Goal: Task Accomplishment & Management: Manage account settings

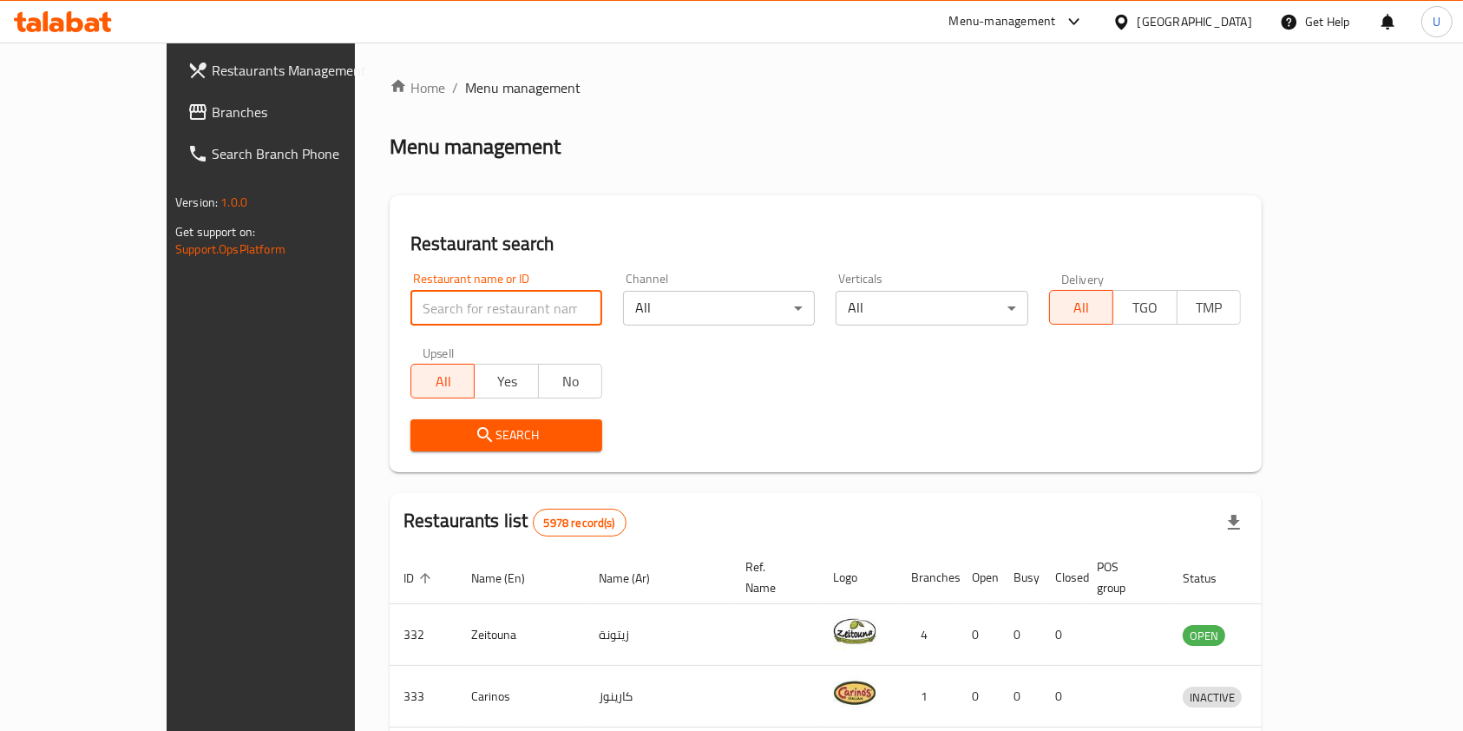
click at [410, 312] on input "search" at bounding box center [506, 308] width 192 height 35
type input "mj b"
click button "Search" at bounding box center [506, 435] width 192 height 32
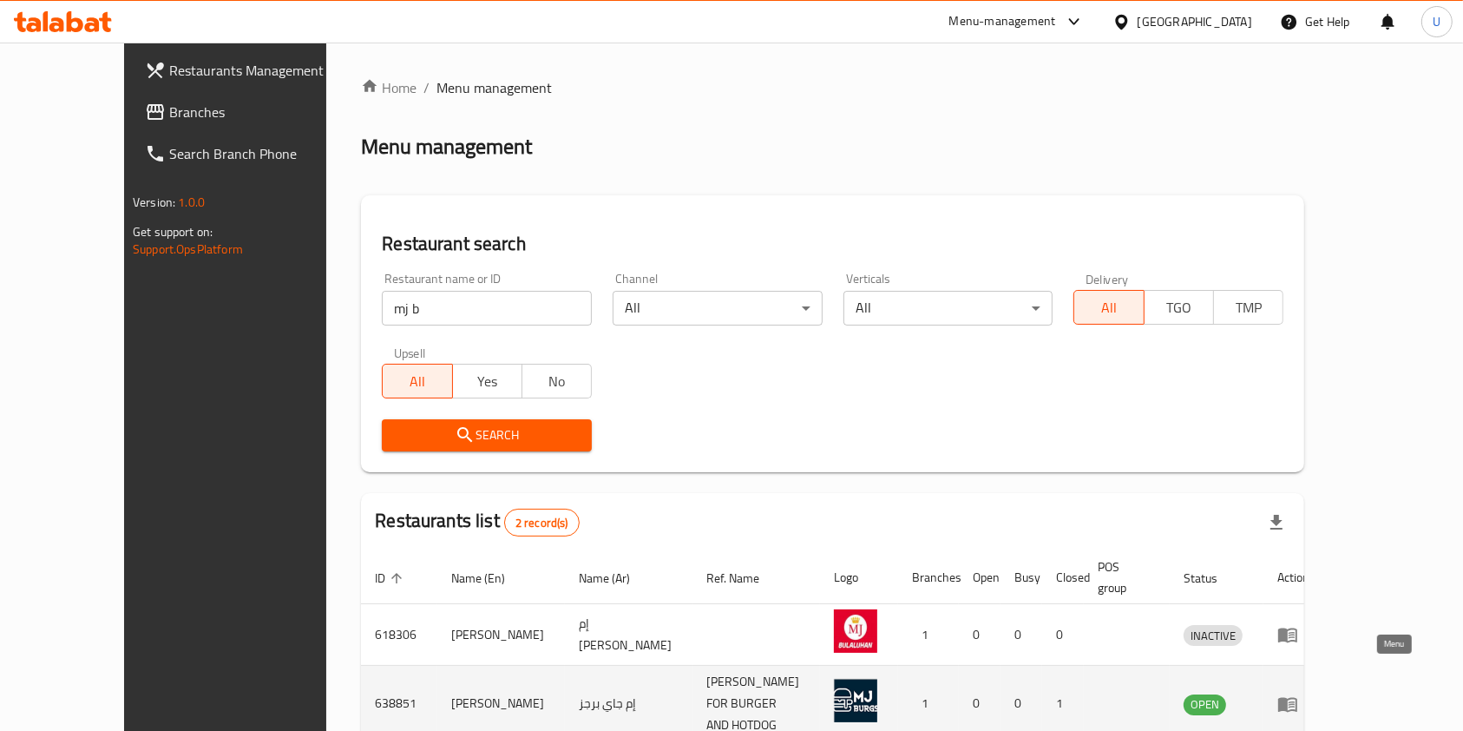
click at [1297, 697] on icon "enhanced table" at bounding box center [1287, 704] width 19 height 15
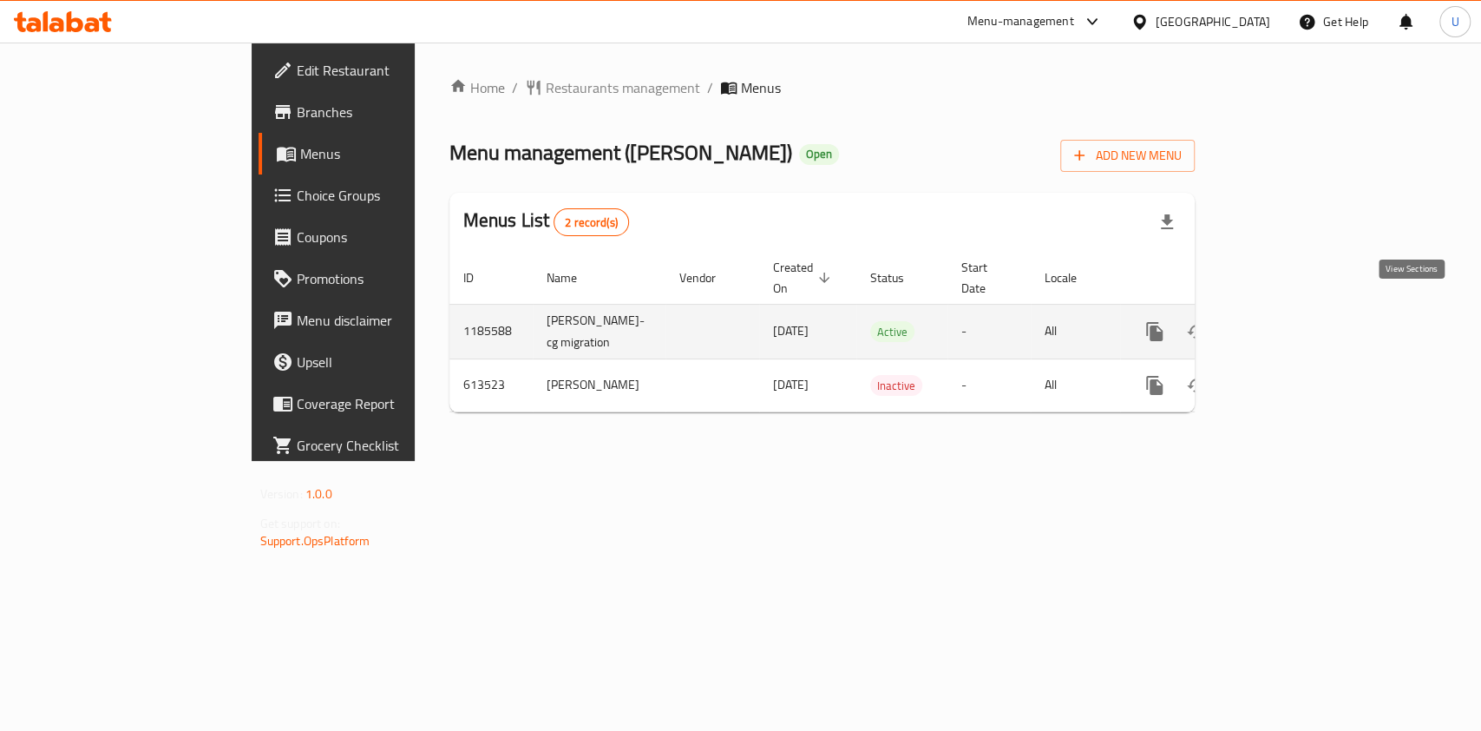
click at [1288, 324] on icon "enhanced table" at bounding box center [1280, 332] width 16 height 16
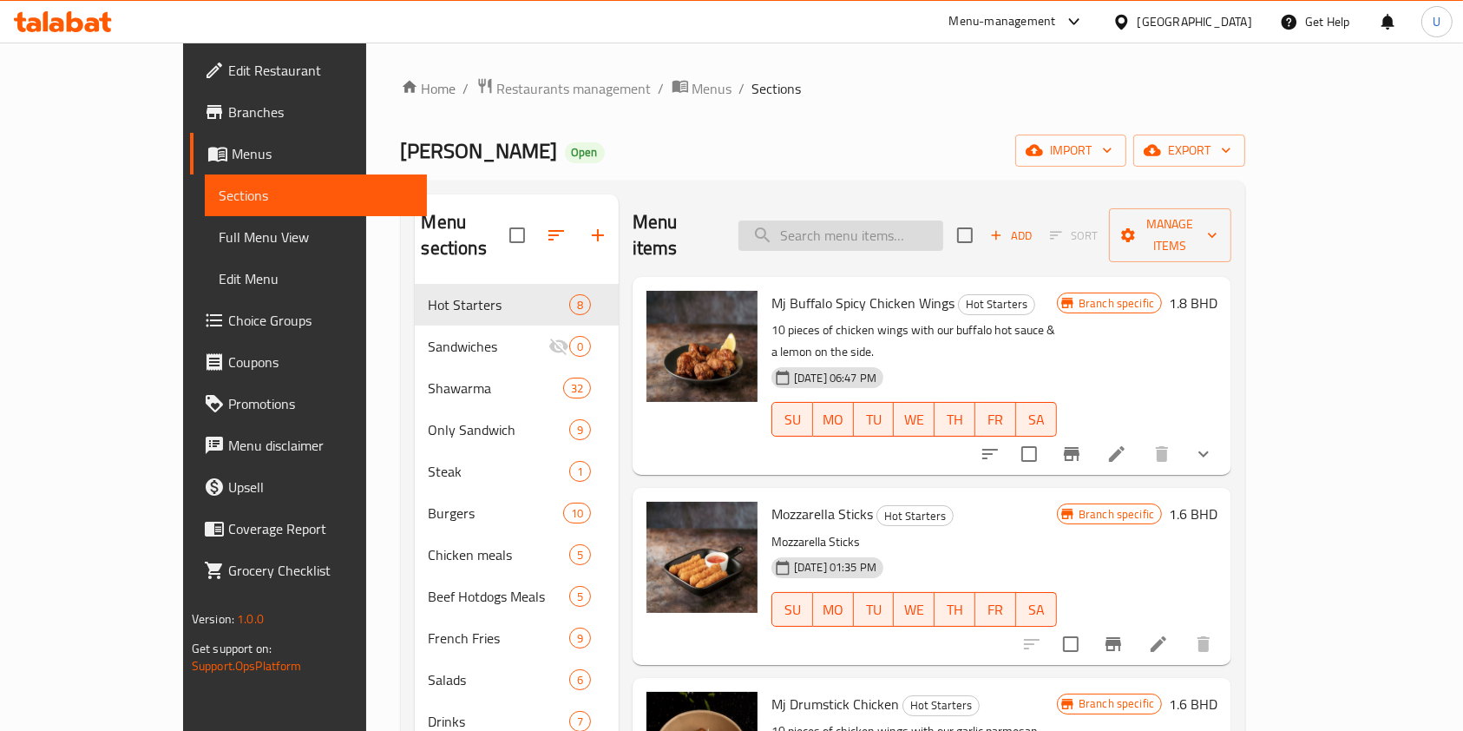
click at [901, 224] on input "search" at bounding box center [840, 235] width 205 height 30
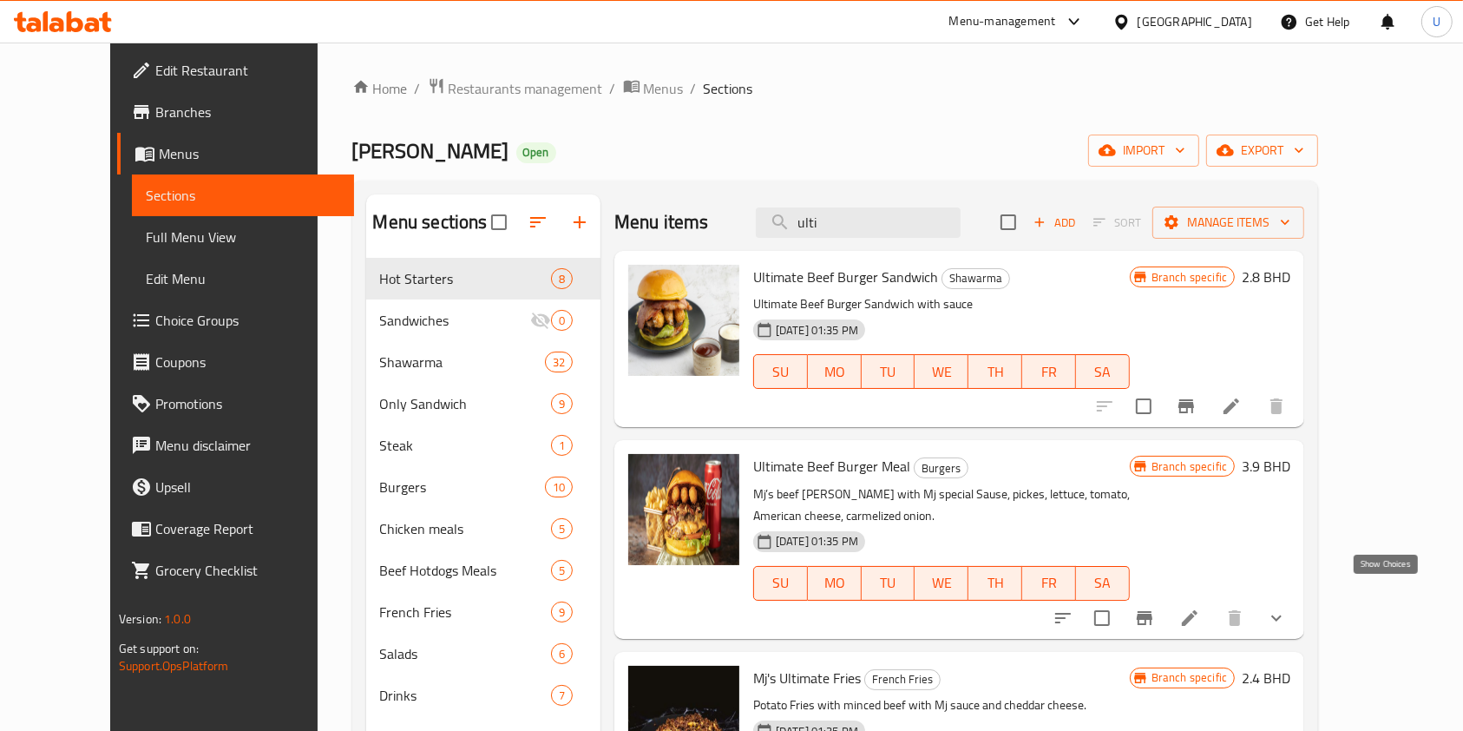
type input "ulti"
click at [1287, 607] on icon "show more" at bounding box center [1276, 617] width 21 height 21
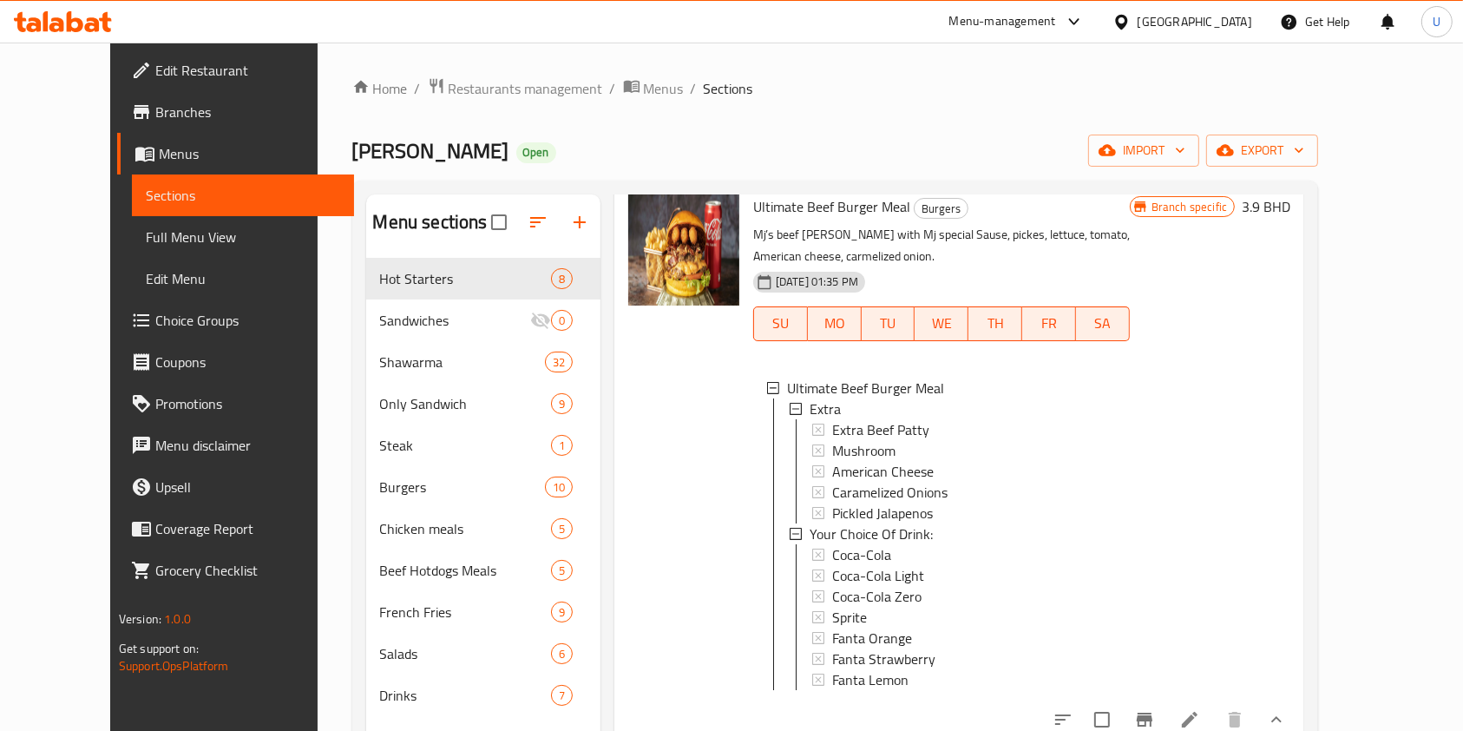
scroll to position [243, 0]
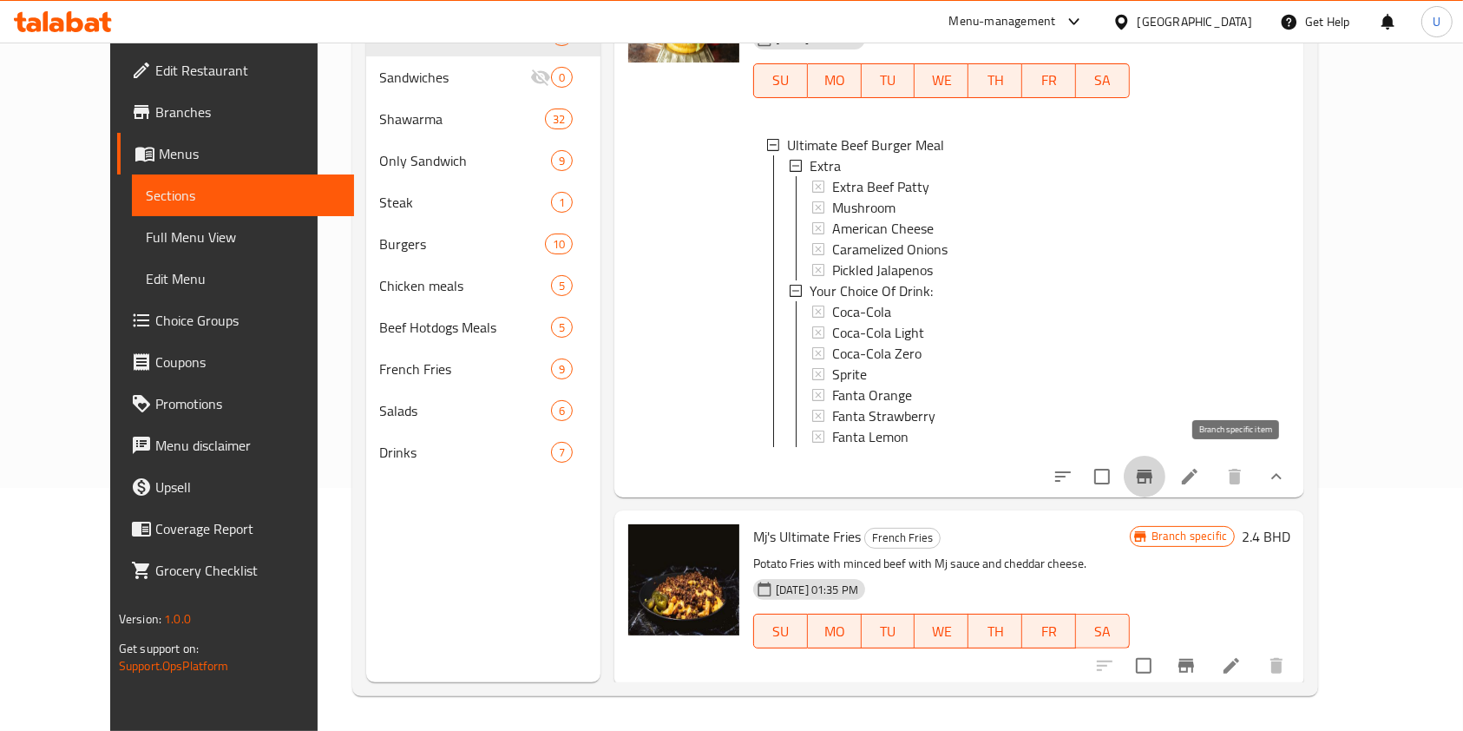
click at [1165, 476] on button "Branch-specific-item" at bounding box center [1145, 477] width 42 height 42
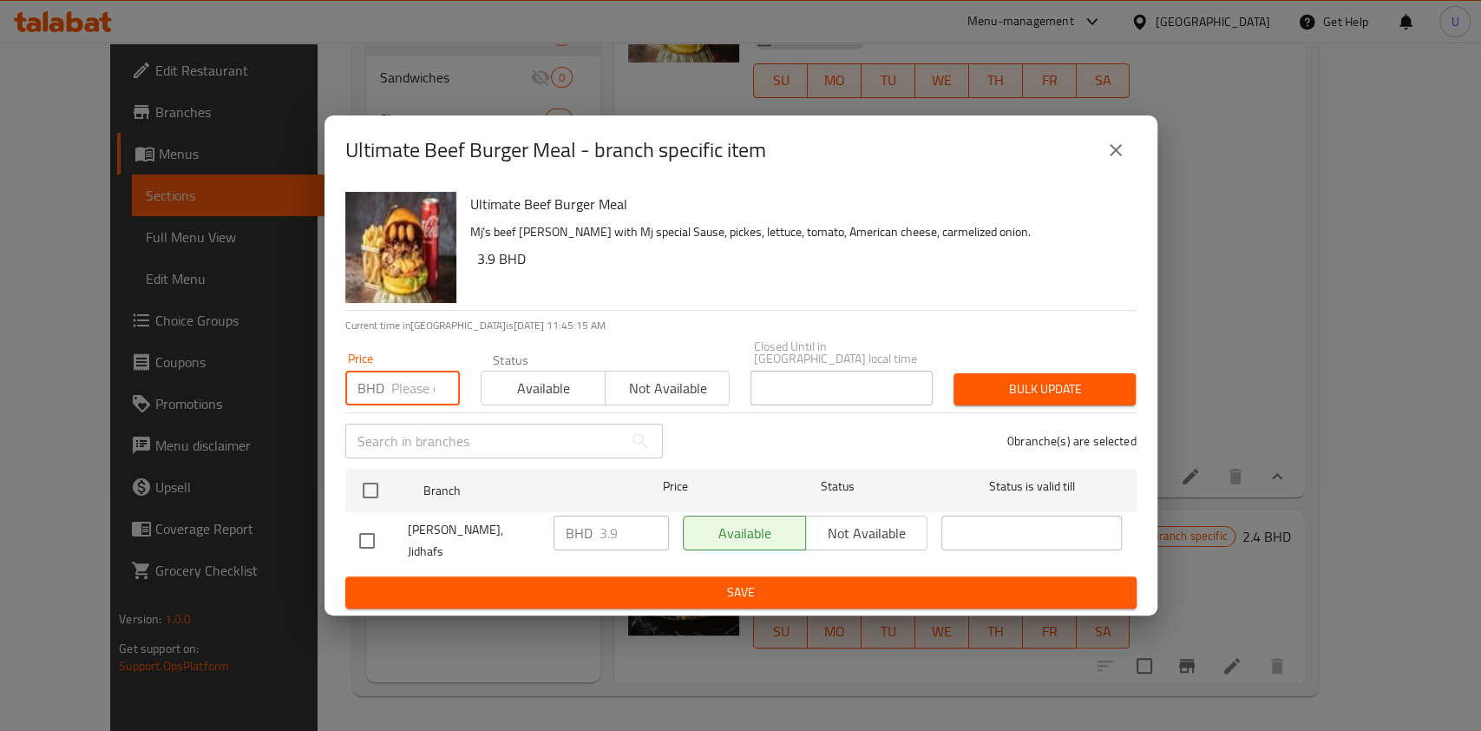
click at [412, 395] on input "number" at bounding box center [425, 388] width 69 height 35
type input "4.5"
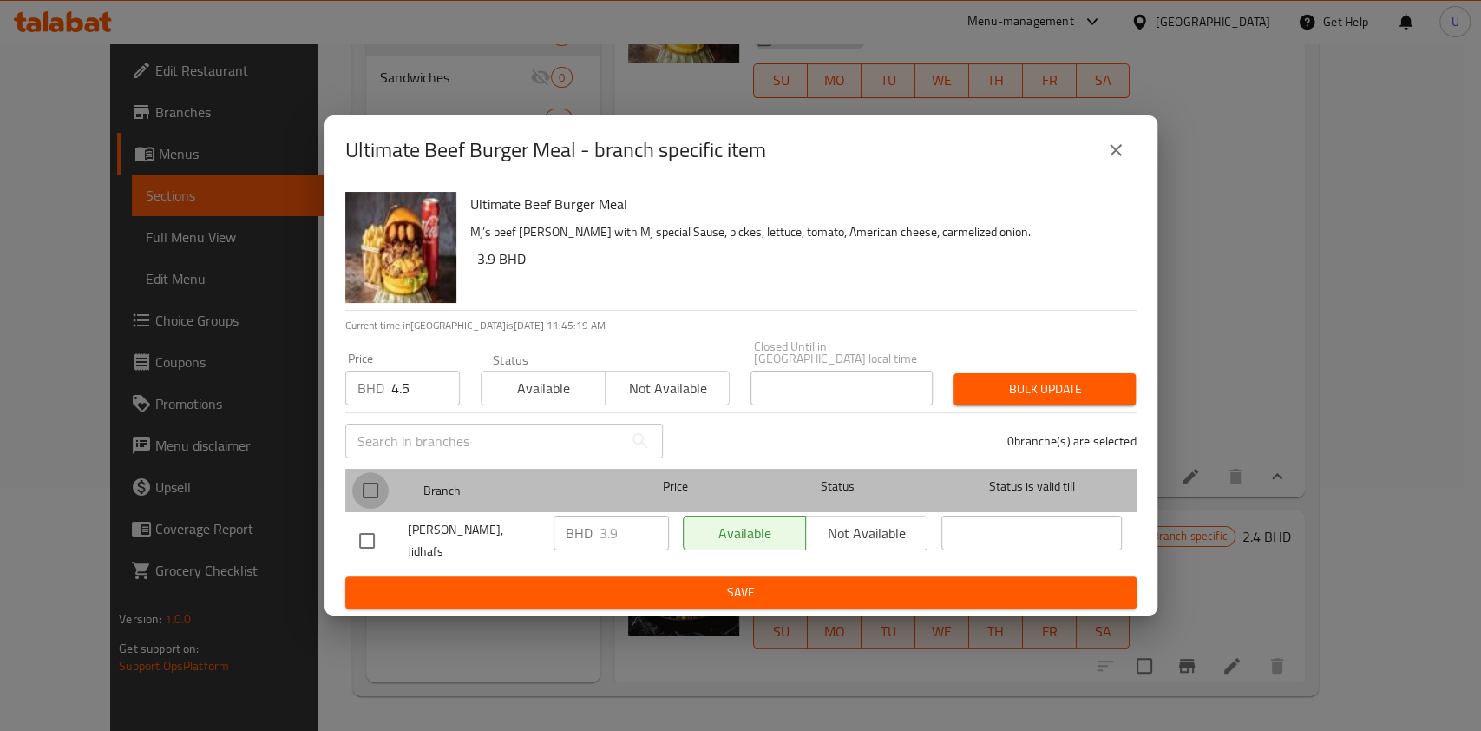
click at [366, 488] on input "checkbox" at bounding box center [370, 490] width 36 height 36
checkbox input "true"
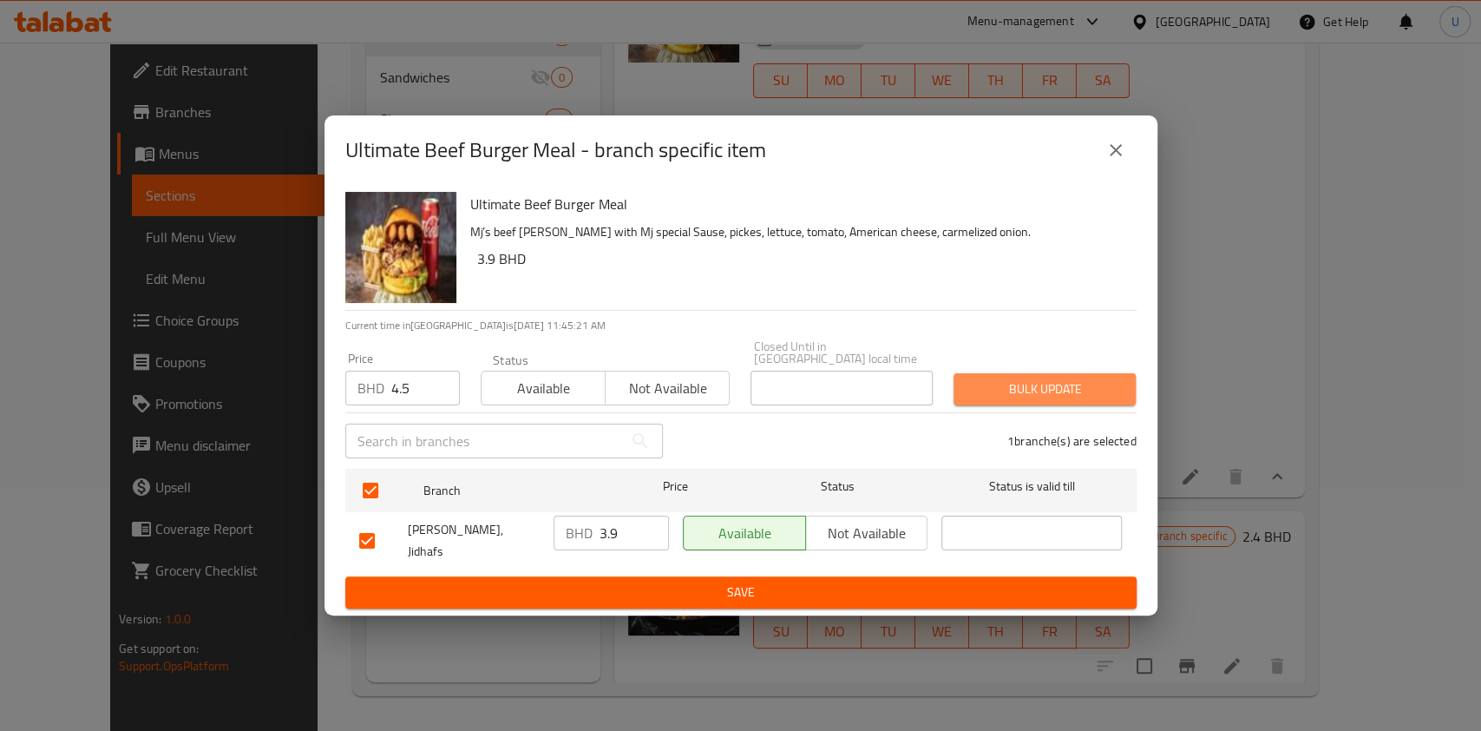
click at [1000, 388] on span "Bulk update" at bounding box center [1044, 389] width 154 height 22
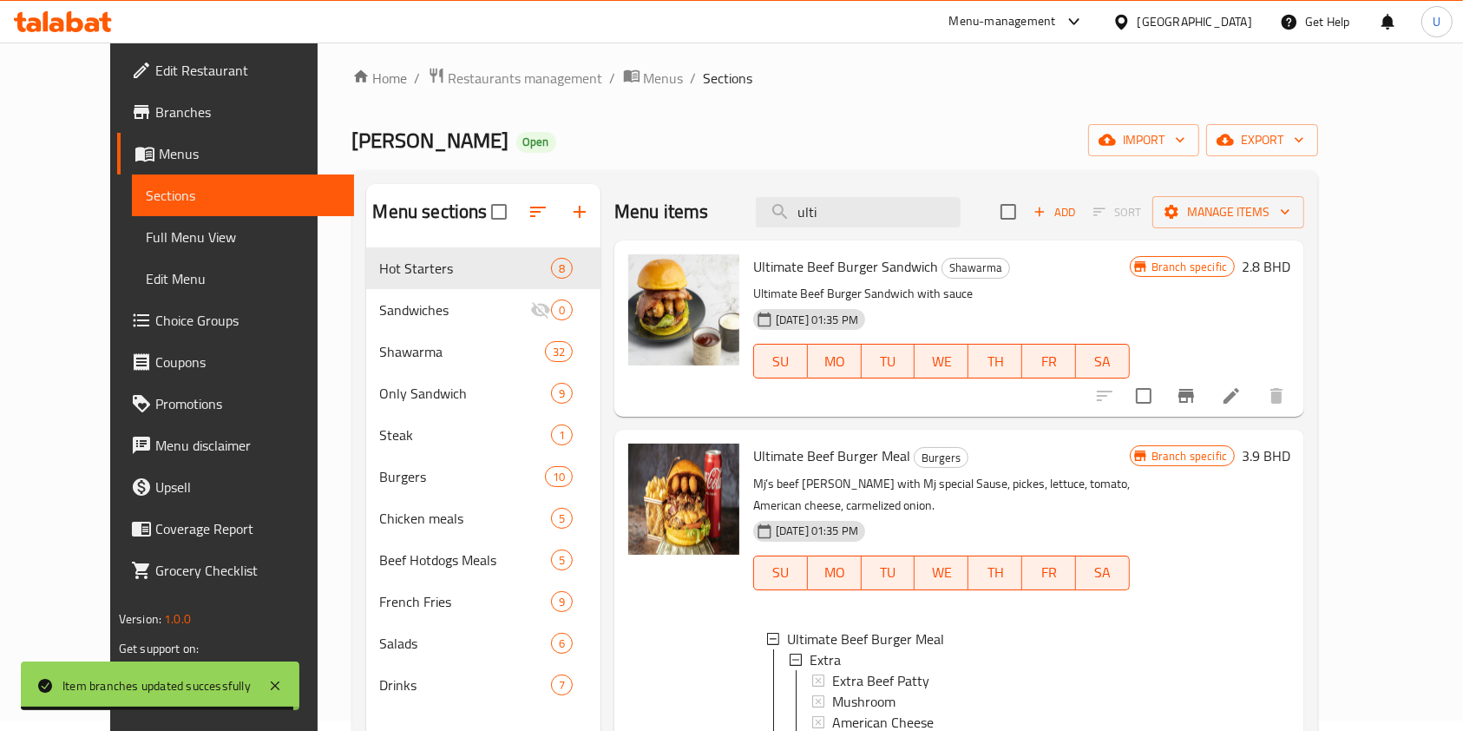
scroll to position [9, 0]
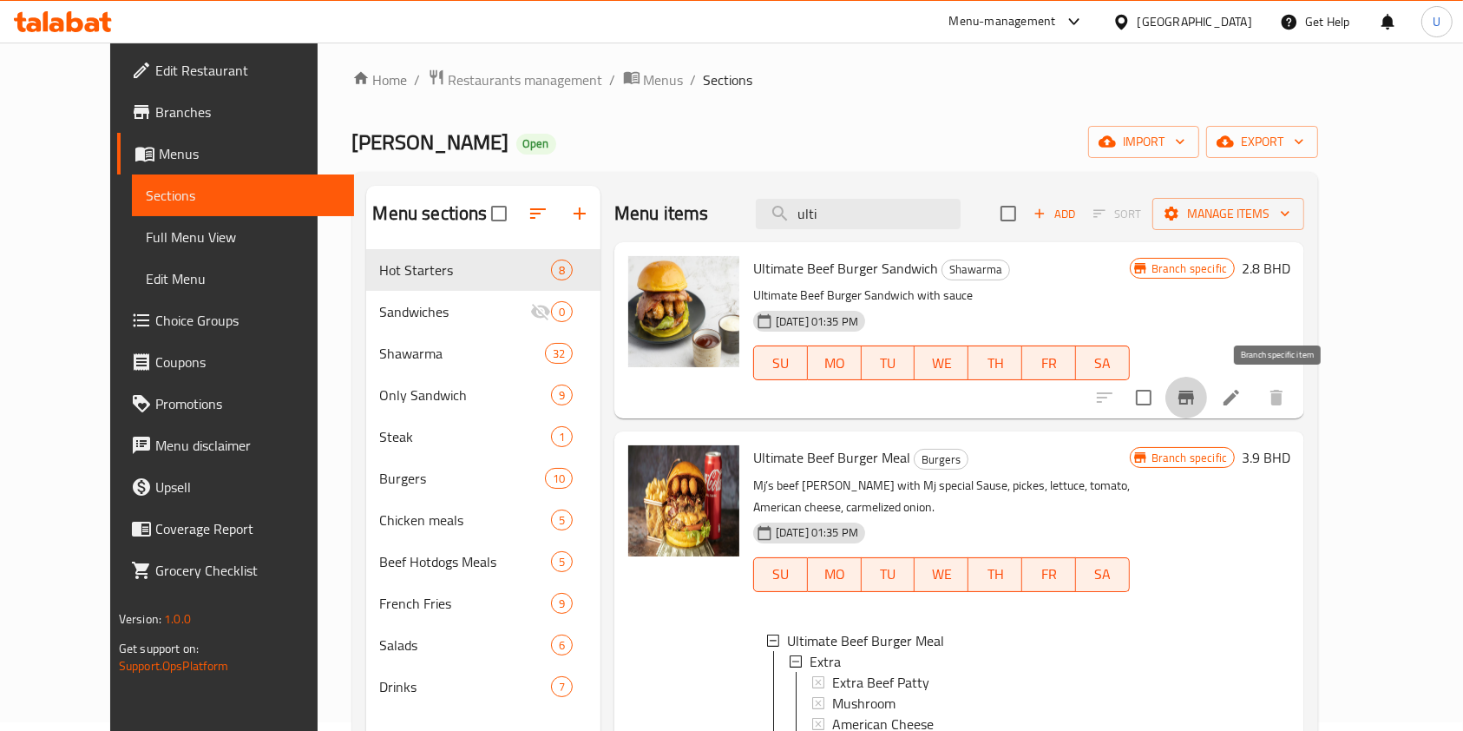
click at [1197, 406] on icon "Branch-specific-item" at bounding box center [1186, 397] width 21 height 21
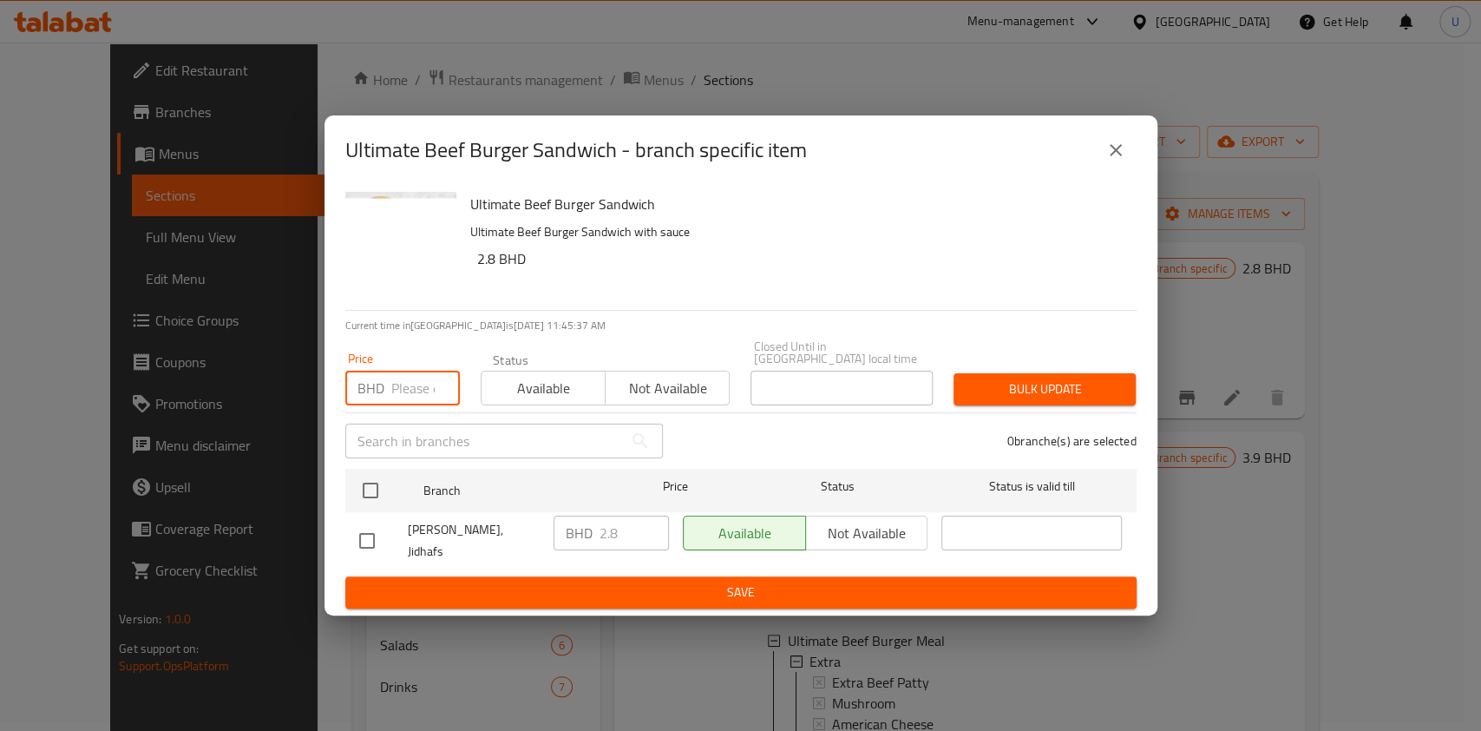
click at [429, 385] on input "number" at bounding box center [425, 388] width 69 height 35
type input "3.2"
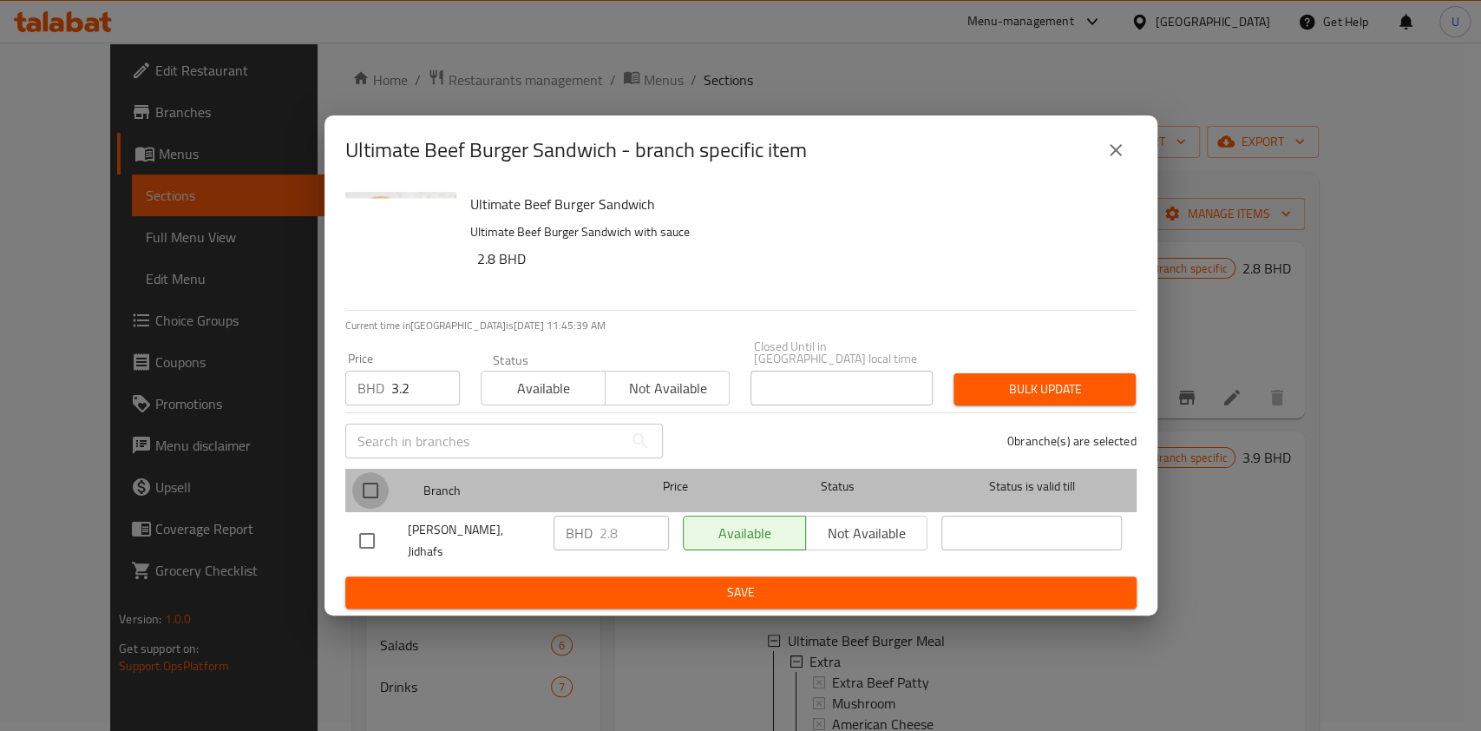
click at [369, 497] on input "checkbox" at bounding box center [370, 490] width 36 height 36
checkbox input "true"
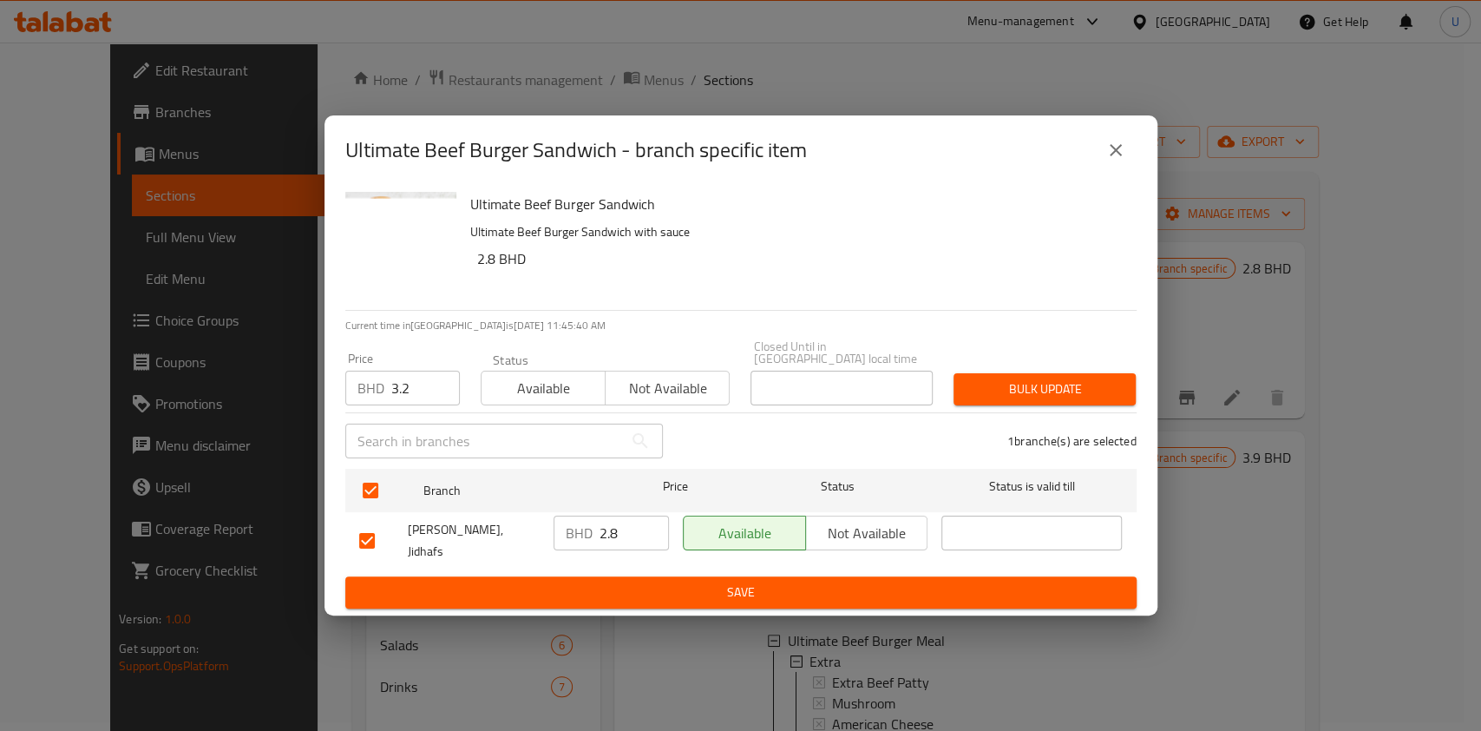
click at [1033, 388] on span "Bulk update" at bounding box center [1044, 389] width 154 height 22
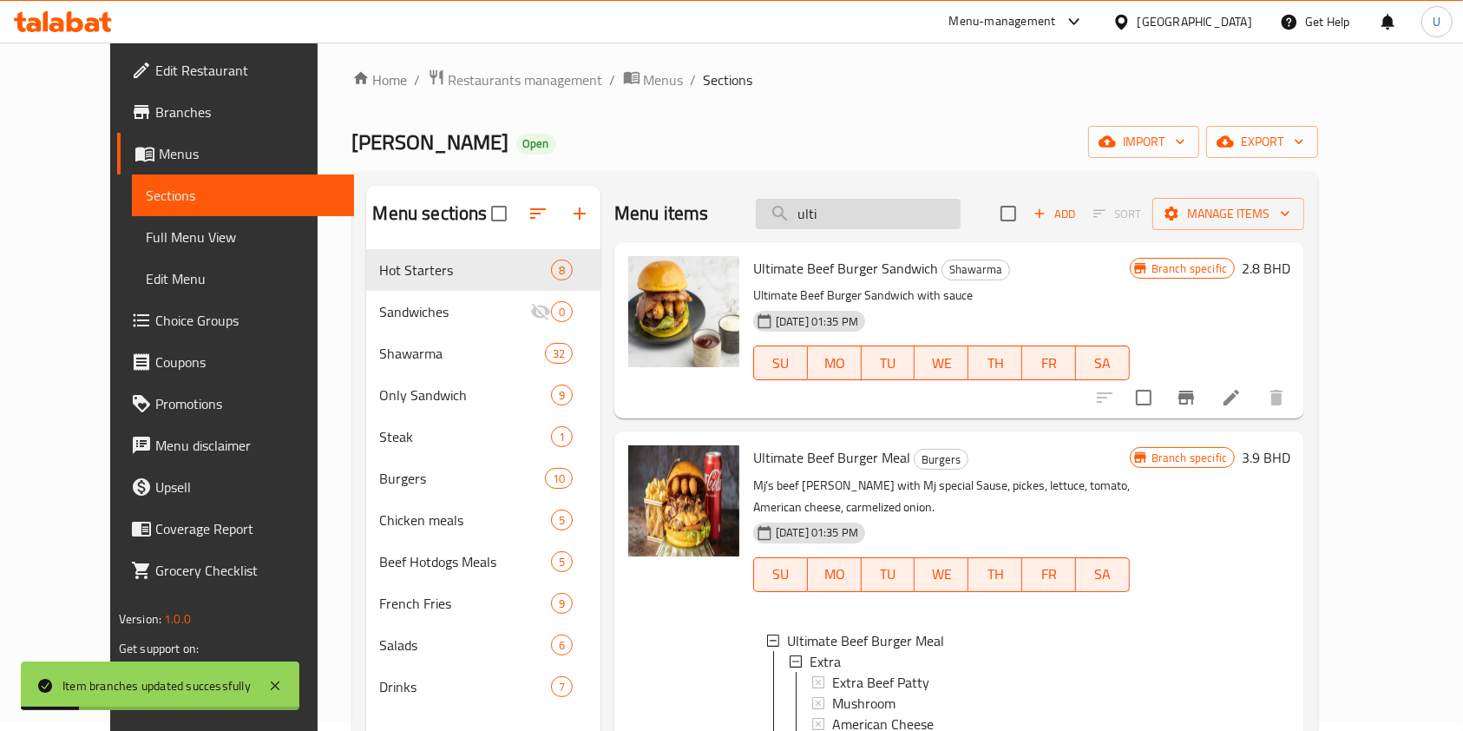
click at [870, 212] on input "ulti" at bounding box center [858, 214] width 205 height 30
type input "u"
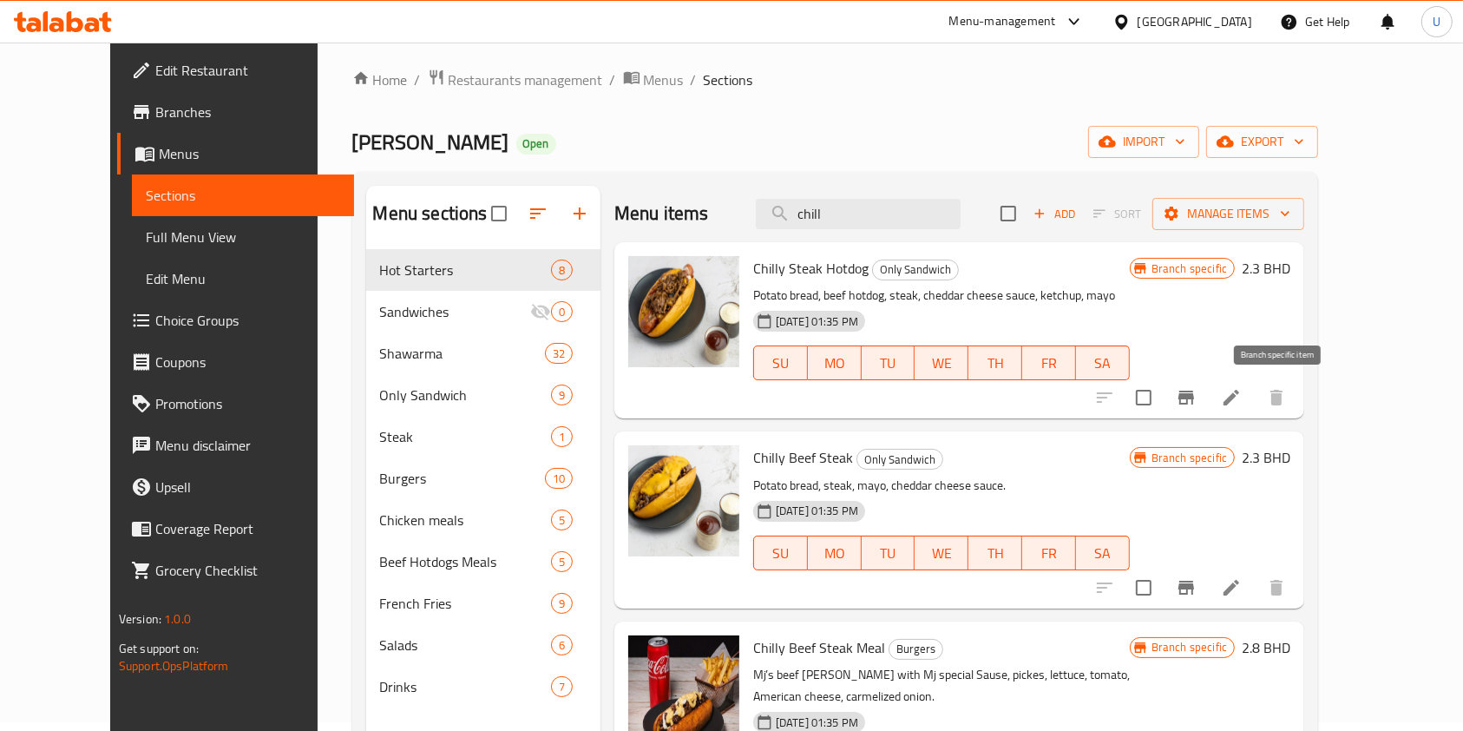
type input "chill"
click at [1194, 399] on icon "Branch-specific-item" at bounding box center [1186, 397] width 16 height 14
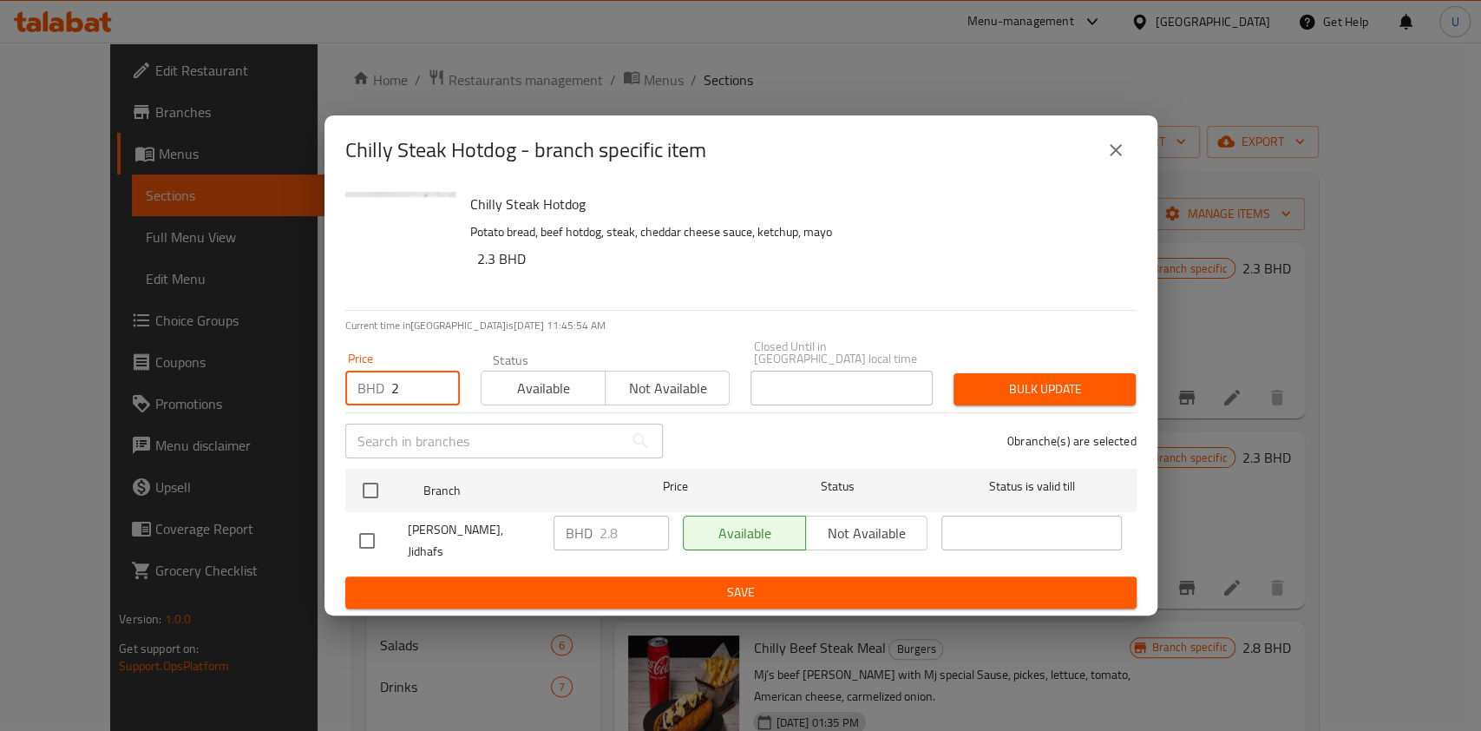
click at [402, 382] on input "2" at bounding box center [425, 388] width 69 height 35
type input "2.9"
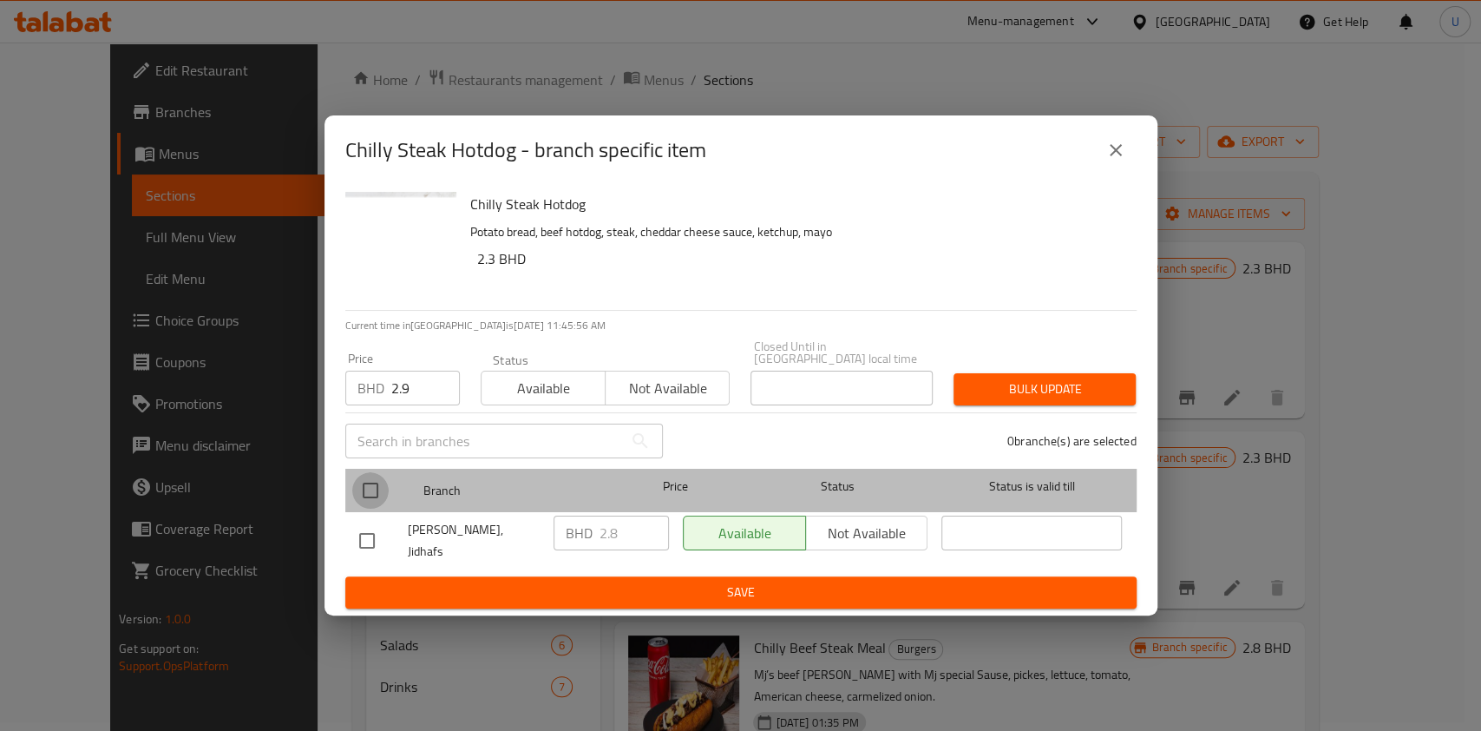
click at [370, 487] on input "checkbox" at bounding box center [370, 490] width 36 height 36
checkbox input "true"
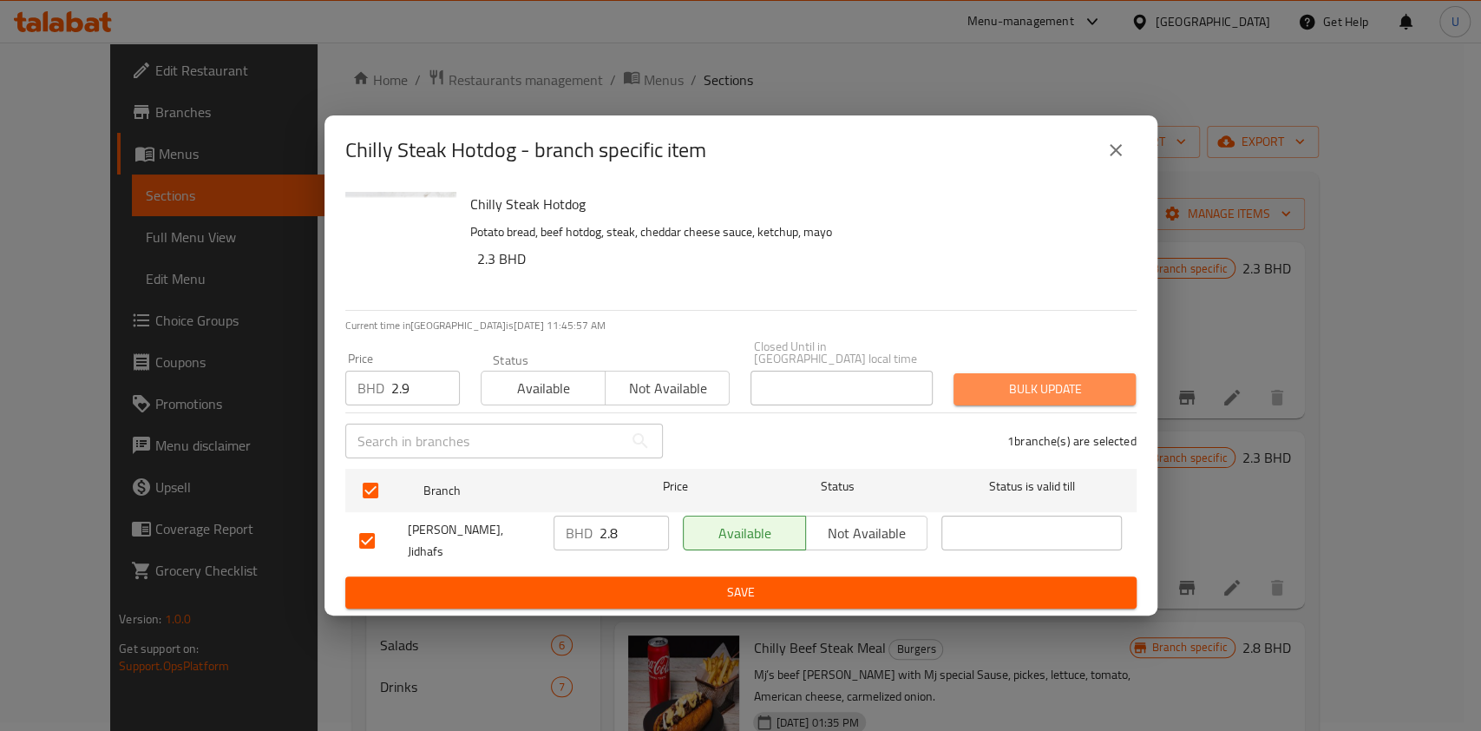
click at [1000, 395] on span "Bulk update" at bounding box center [1044, 389] width 154 height 22
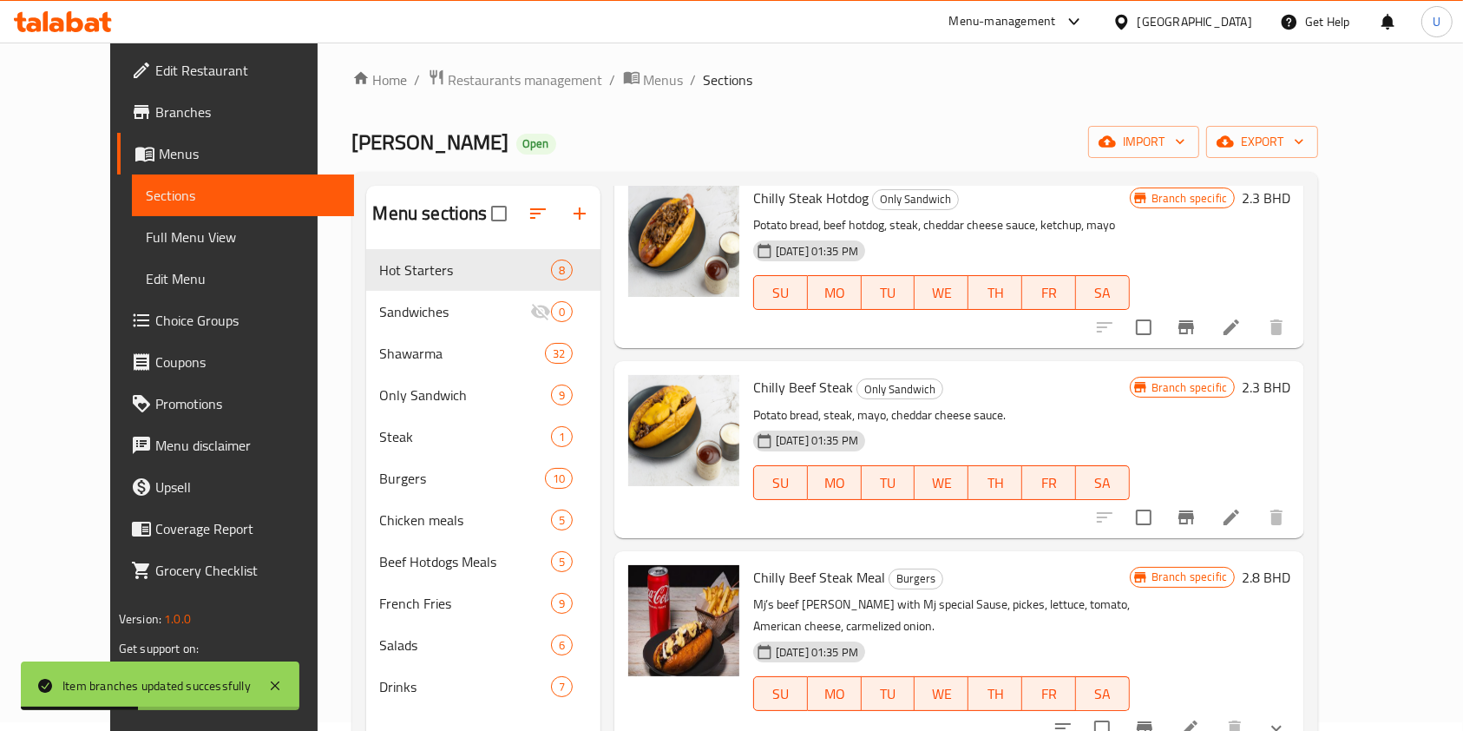
scroll to position [223, 0]
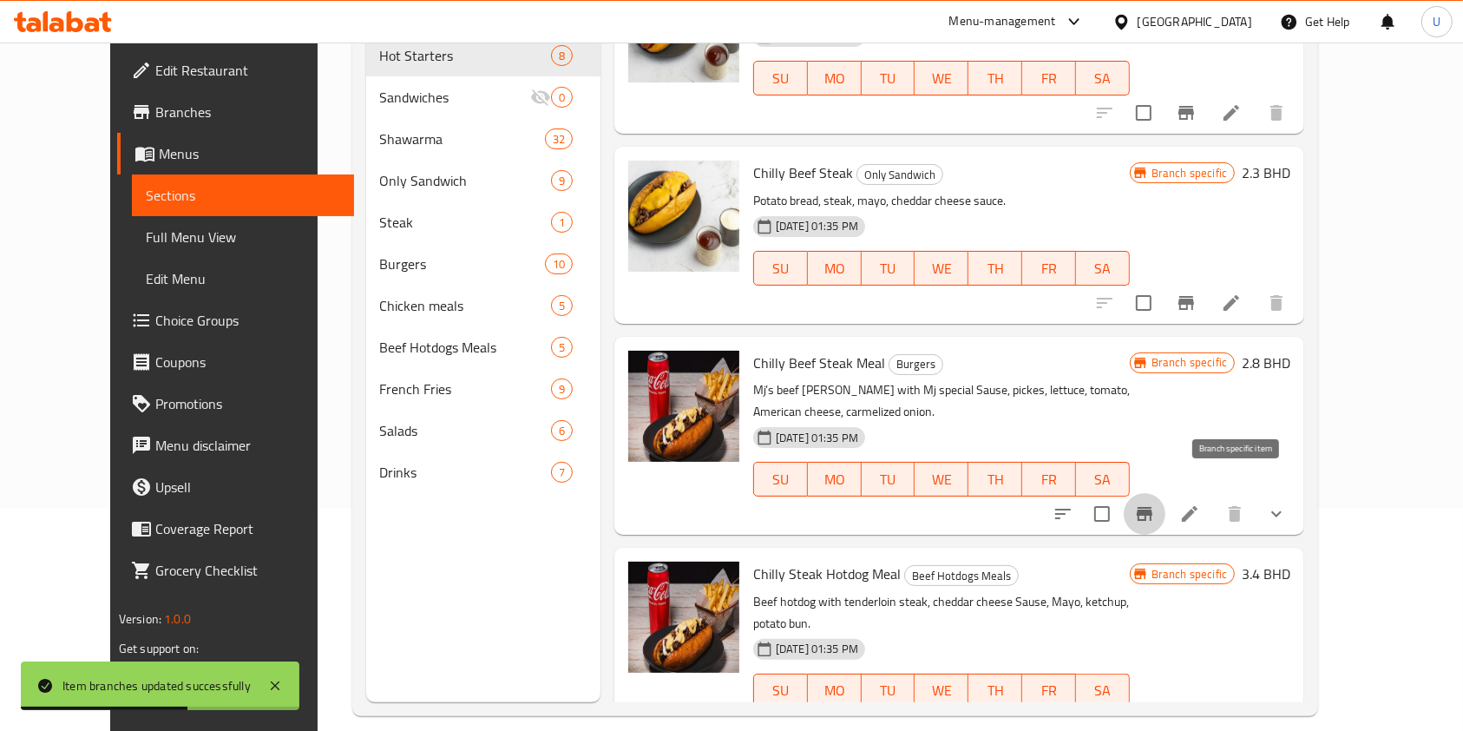
click at [1152, 507] on icon "Branch-specific-item" at bounding box center [1145, 514] width 16 height 14
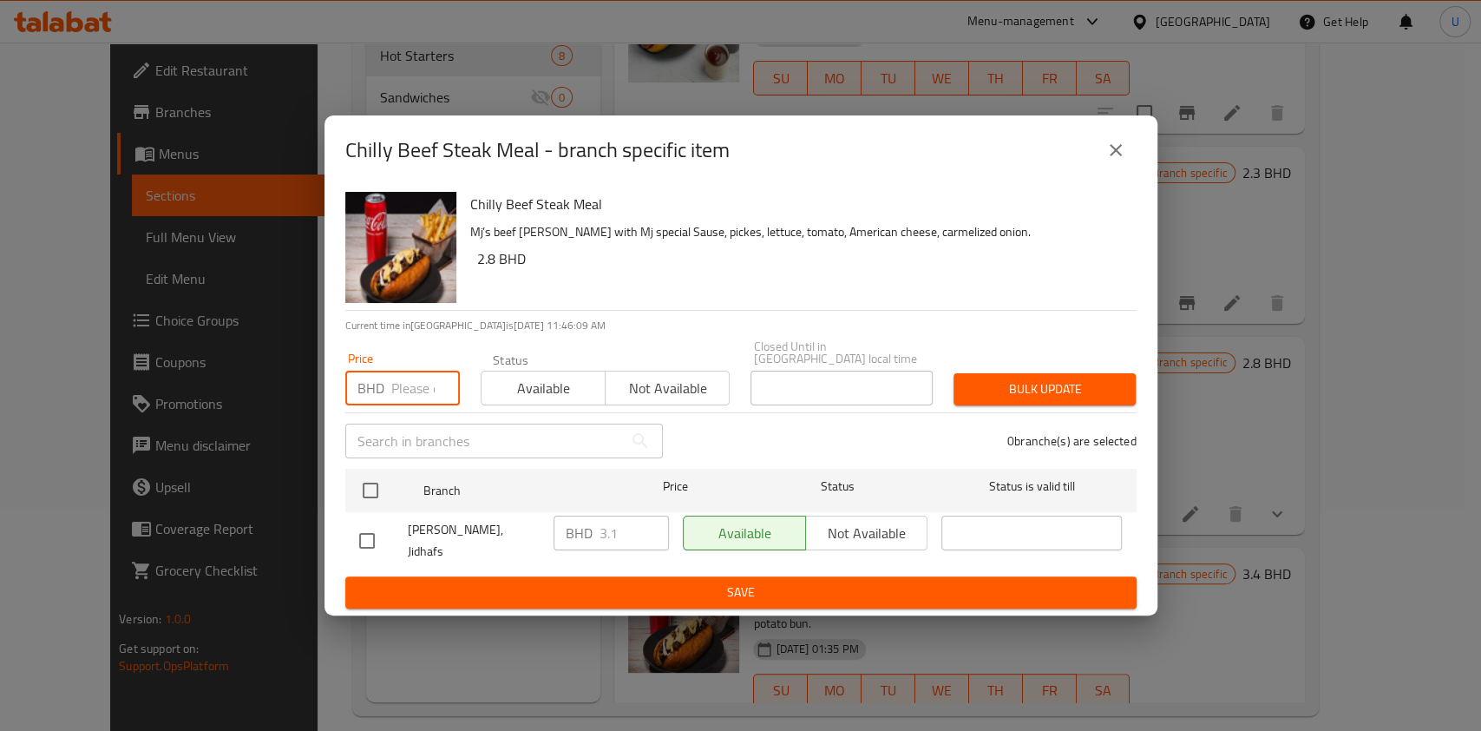
click at [406, 388] on input "number" at bounding box center [425, 388] width 69 height 35
type input "3.9"
click at [371, 495] on input "checkbox" at bounding box center [370, 490] width 36 height 36
checkbox input "true"
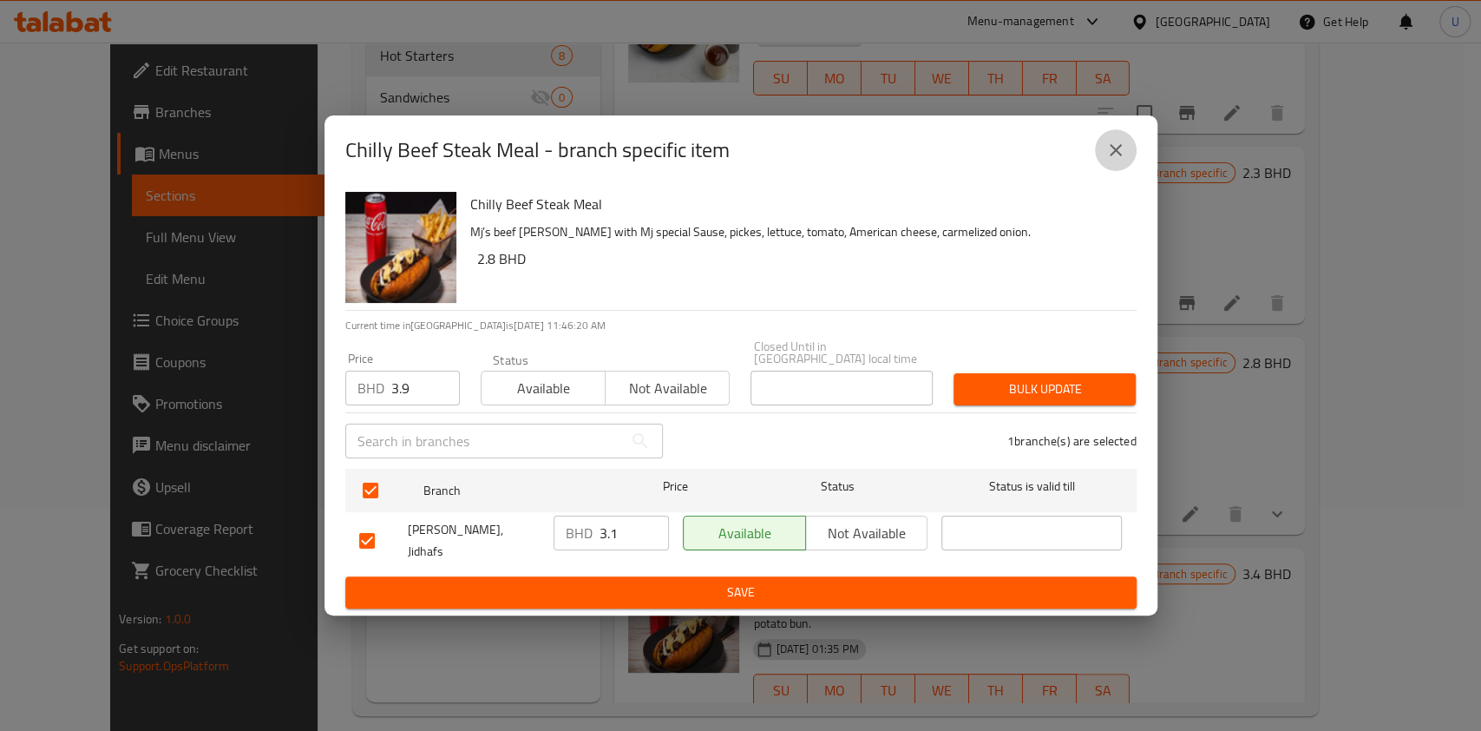
click at [1109, 161] on icon "close" at bounding box center [1115, 150] width 21 height 21
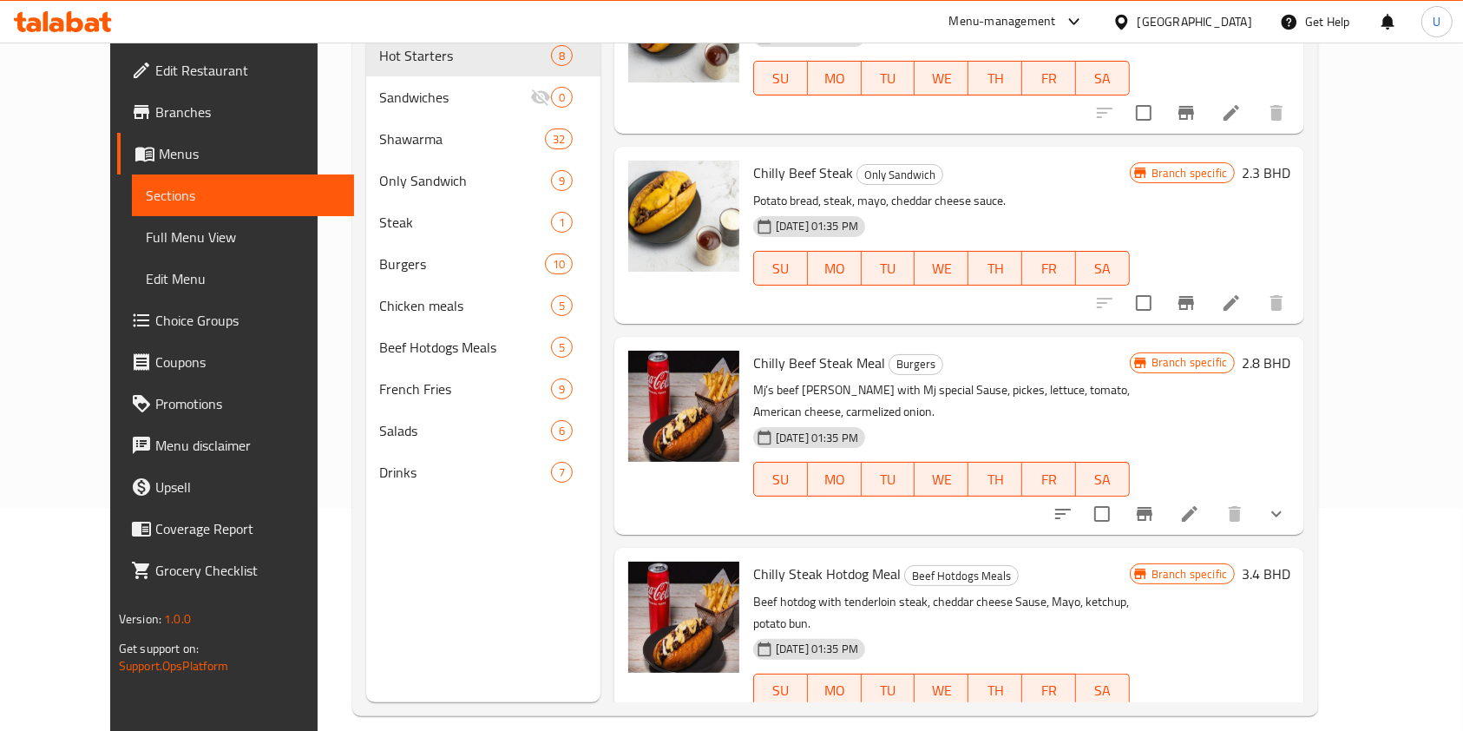
scroll to position [243, 0]
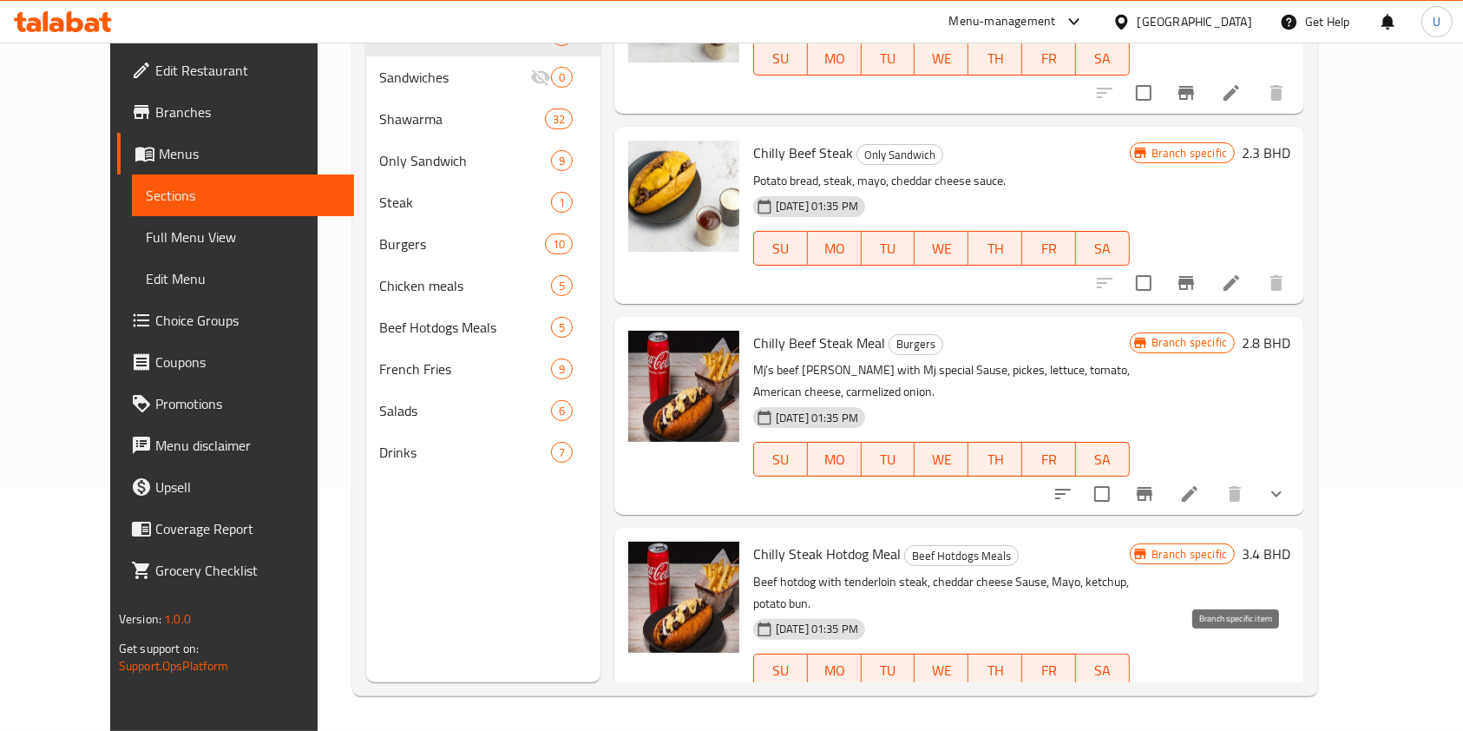
click at [1152, 699] on icon "Branch-specific-item" at bounding box center [1145, 706] width 16 height 14
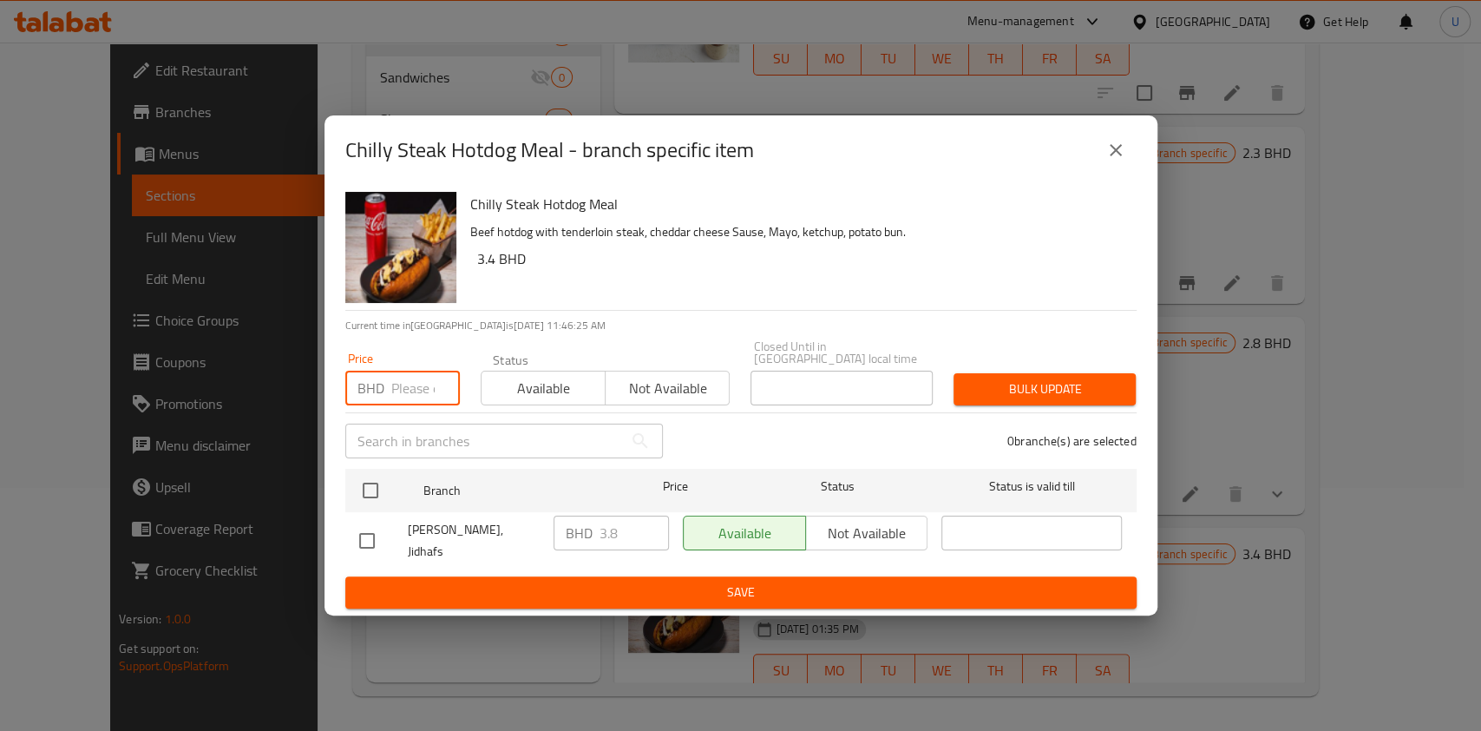
click at [414, 385] on input "number" at bounding box center [425, 388] width 69 height 35
type input "3.9"
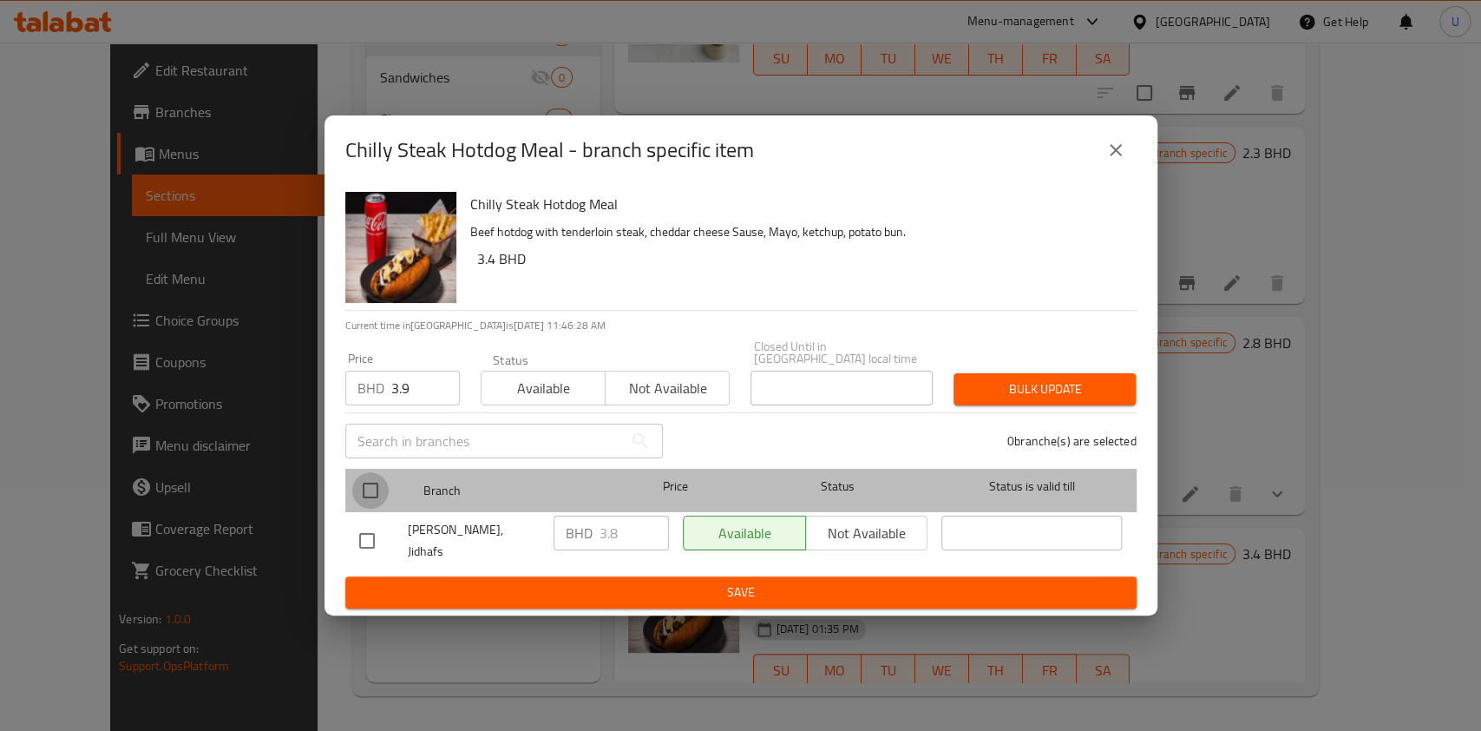
click at [367, 495] on input "checkbox" at bounding box center [370, 490] width 36 height 36
checkbox input "true"
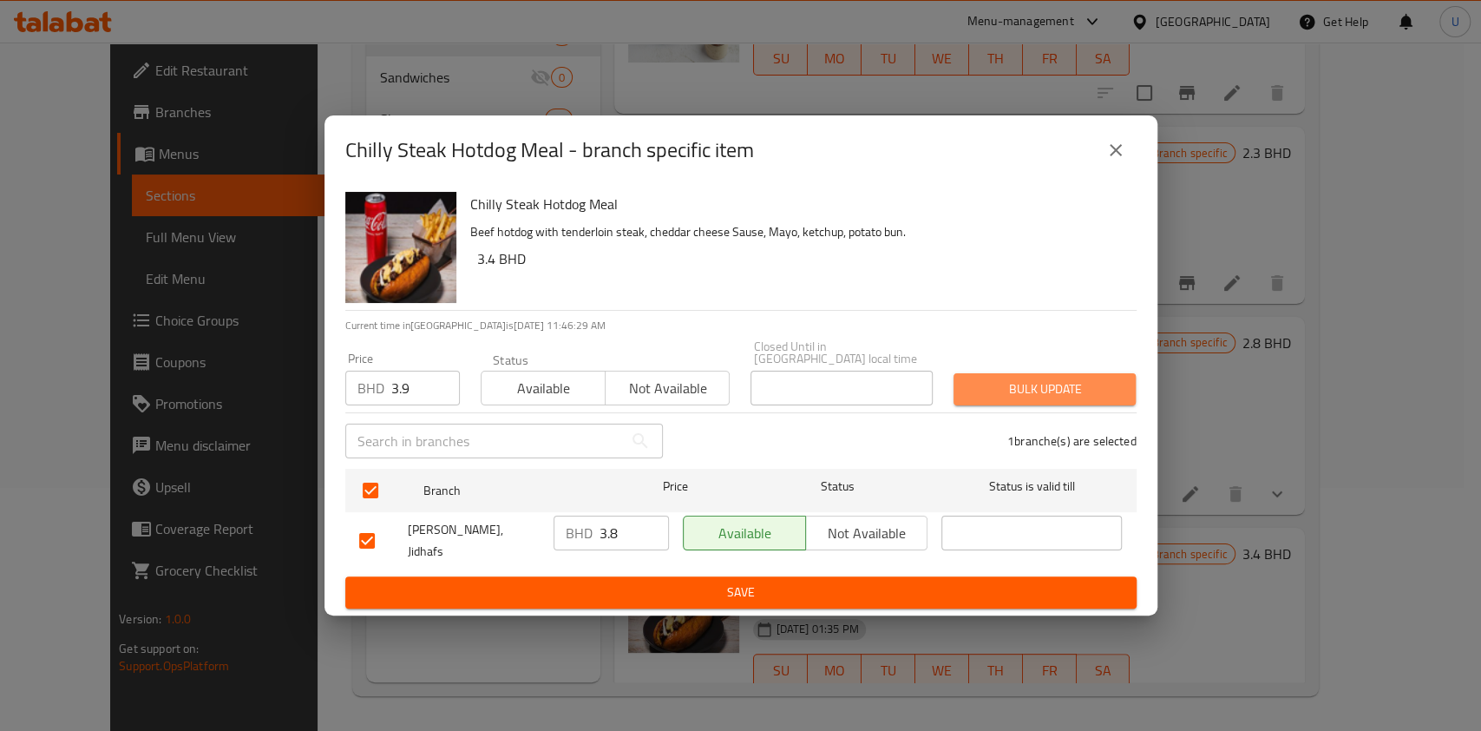
click at [982, 384] on span "Bulk update" at bounding box center [1044, 389] width 154 height 22
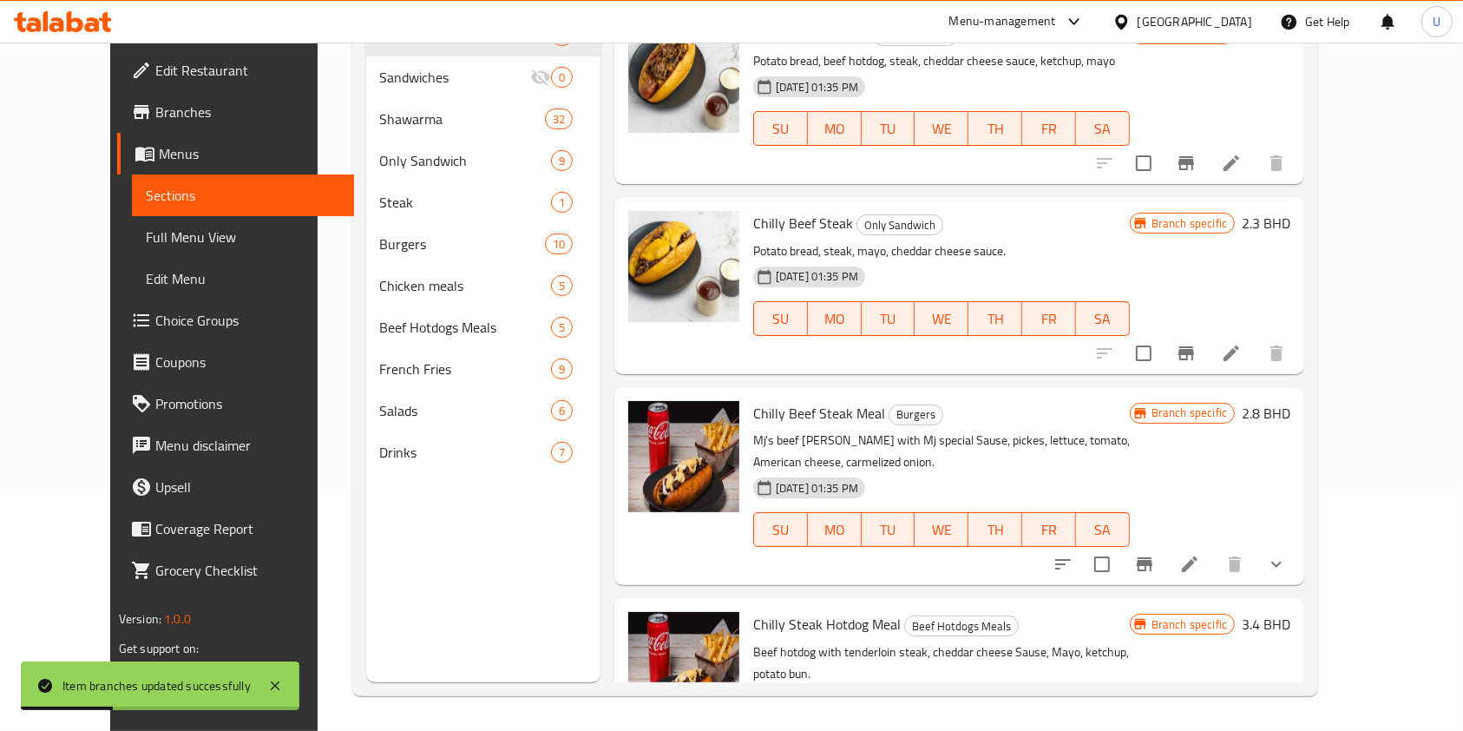
scroll to position [0, 0]
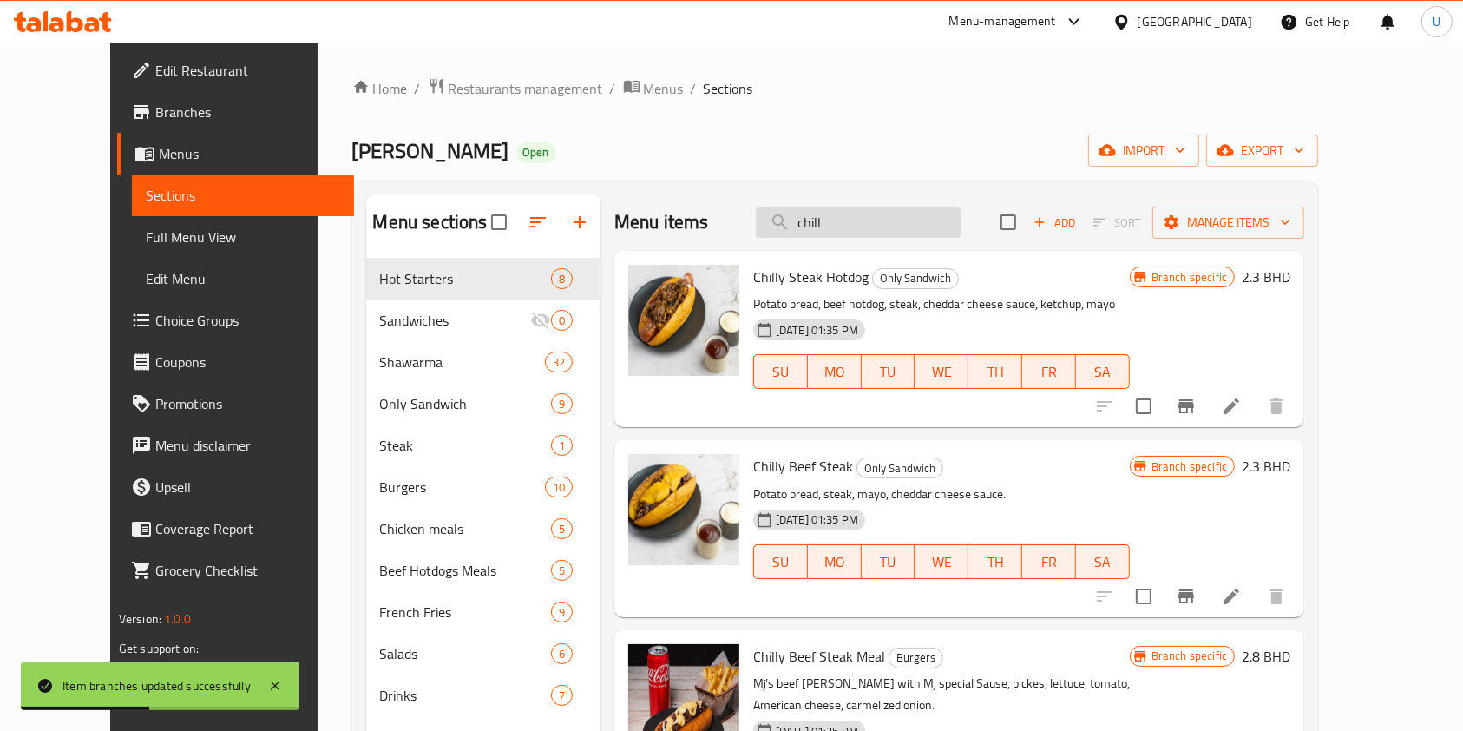
click at [848, 229] on input "chill" at bounding box center [858, 222] width 205 height 30
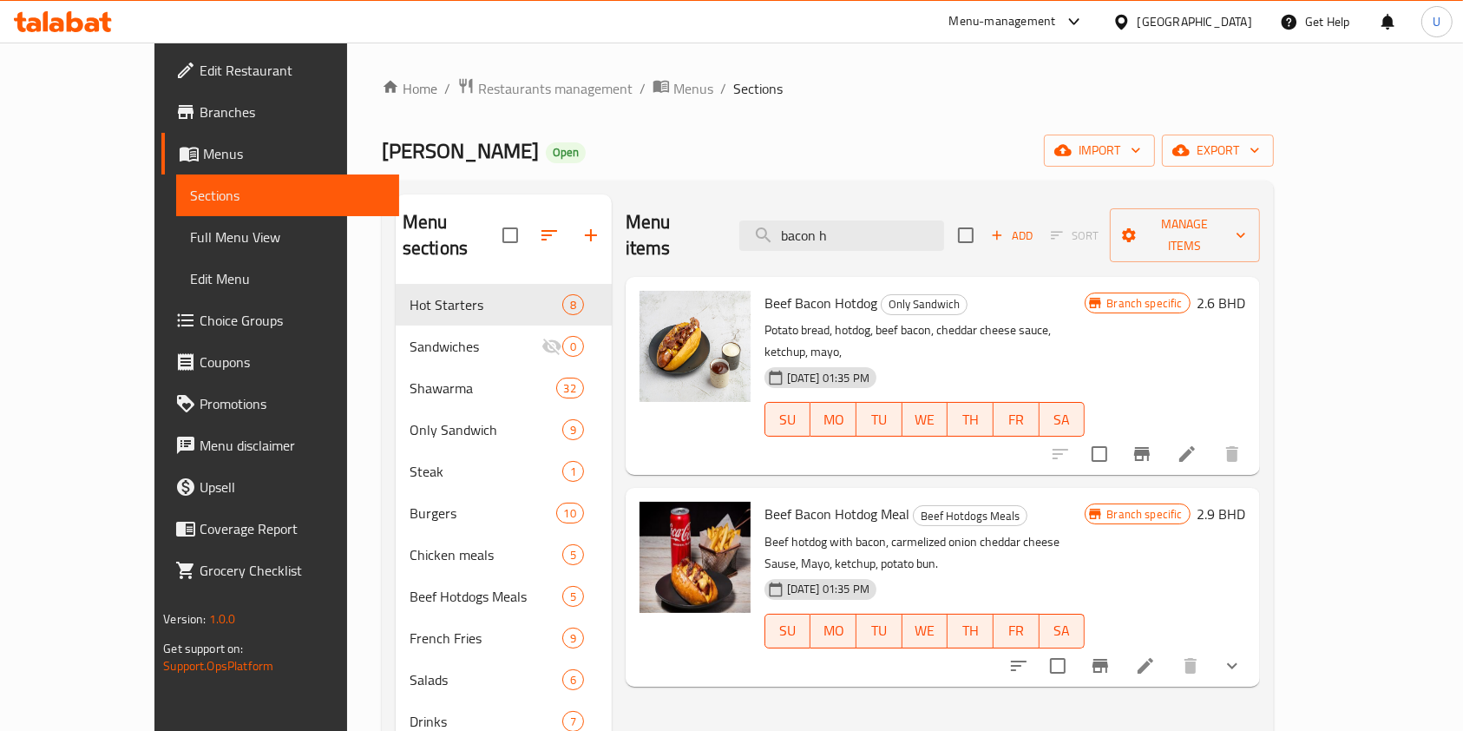
type input "bacon h"
